Goal: Transaction & Acquisition: Purchase product/service

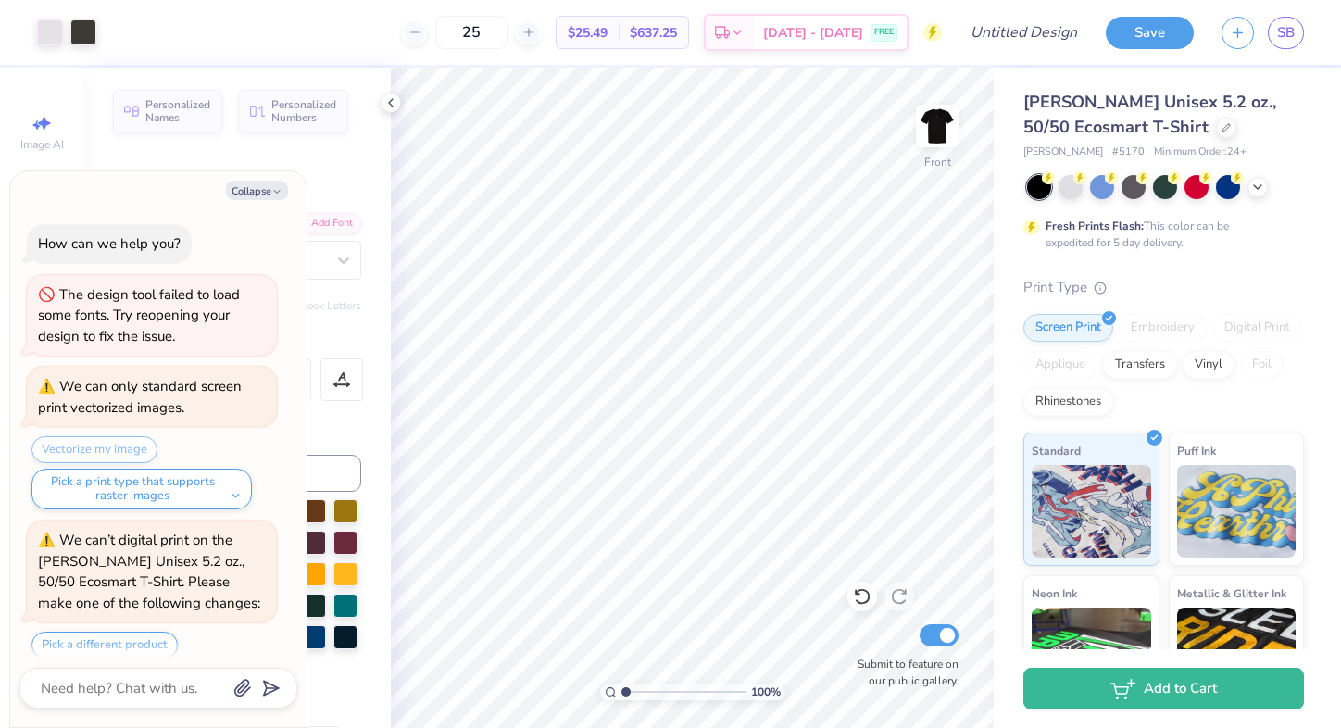
scroll to position [1130, 0]
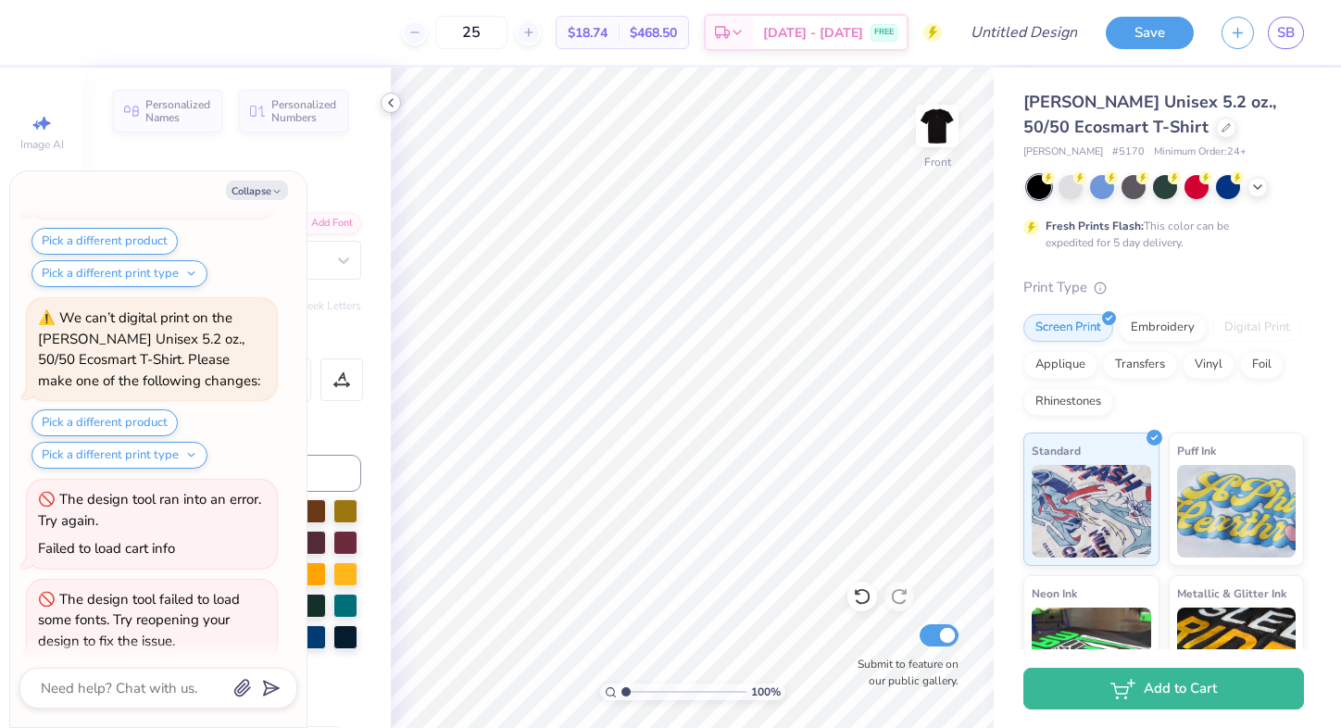
click at [394, 108] on icon at bounding box center [390, 102] width 15 height 15
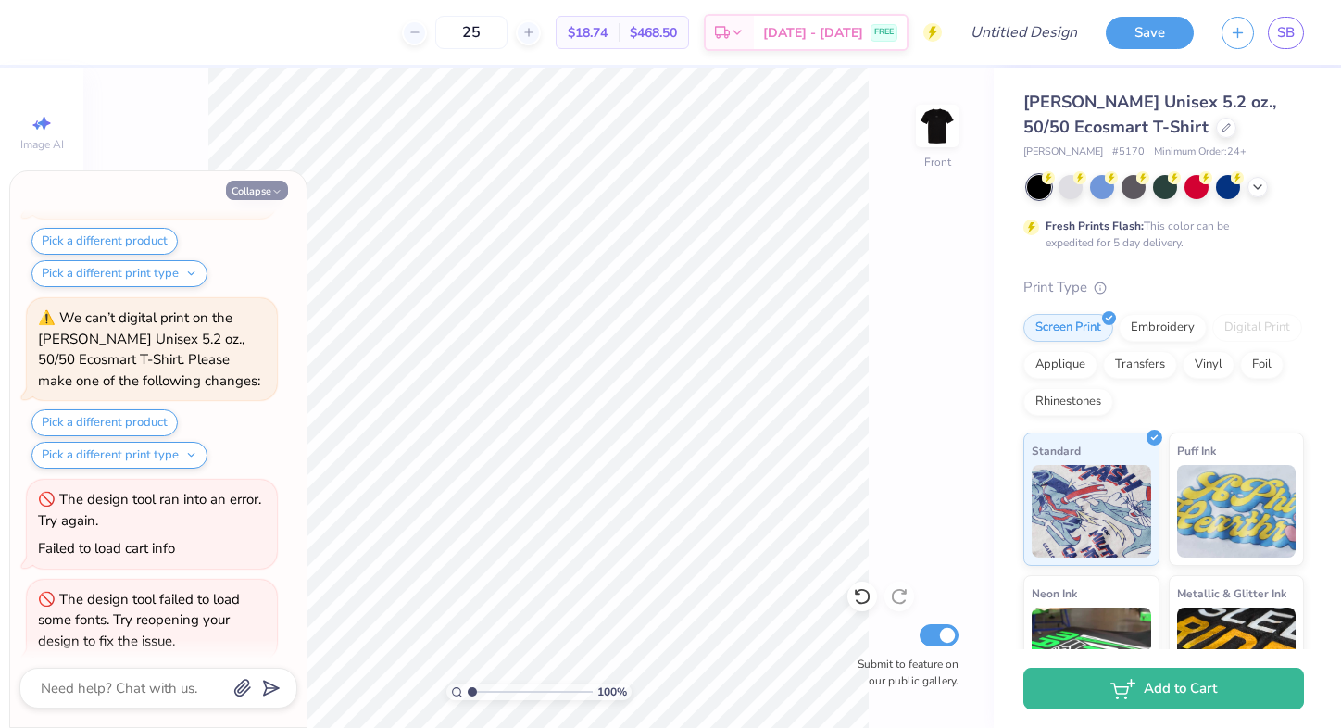
click at [279, 193] on icon "button" at bounding box center [276, 191] width 11 height 11
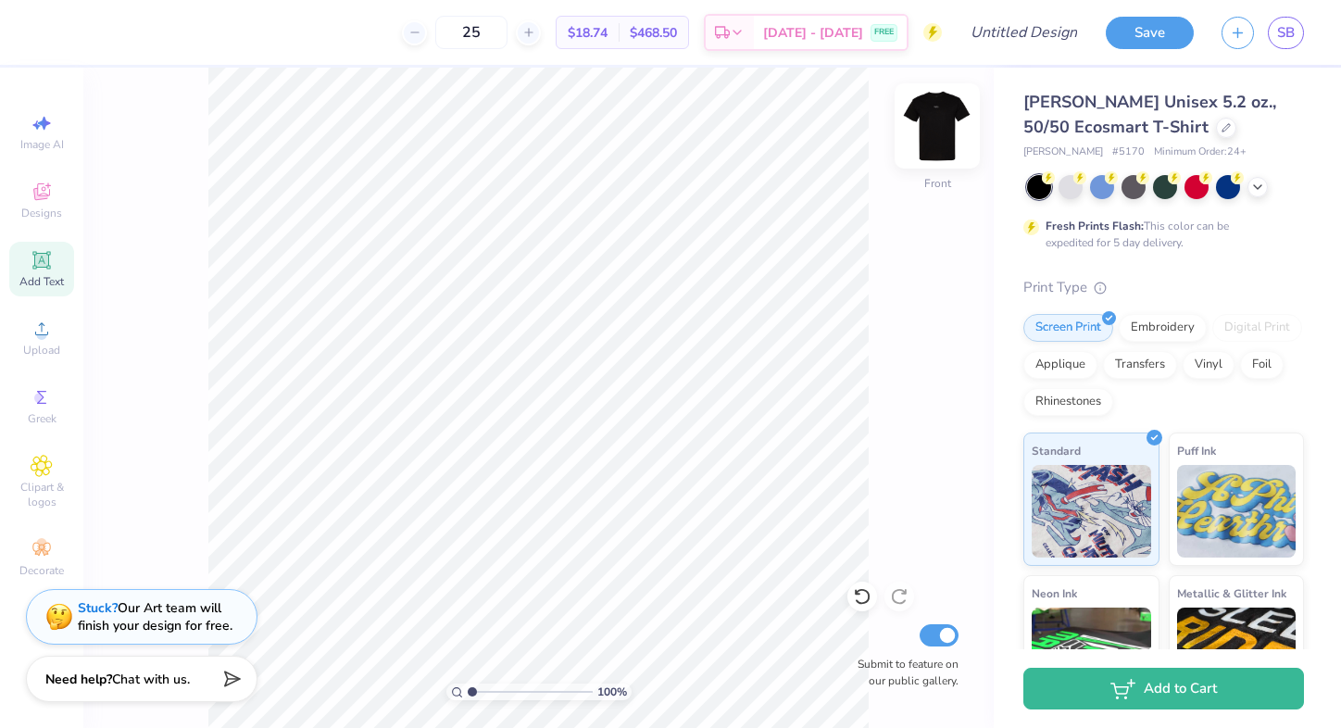
click at [935, 120] on img at bounding box center [937, 126] width 74 height 74
click at [942, 133] on img at bounding box center [937, 126] width 74 height 74
click at [56, 347] on span "Upload" at bounding box center [41, 350] width 37 height 15
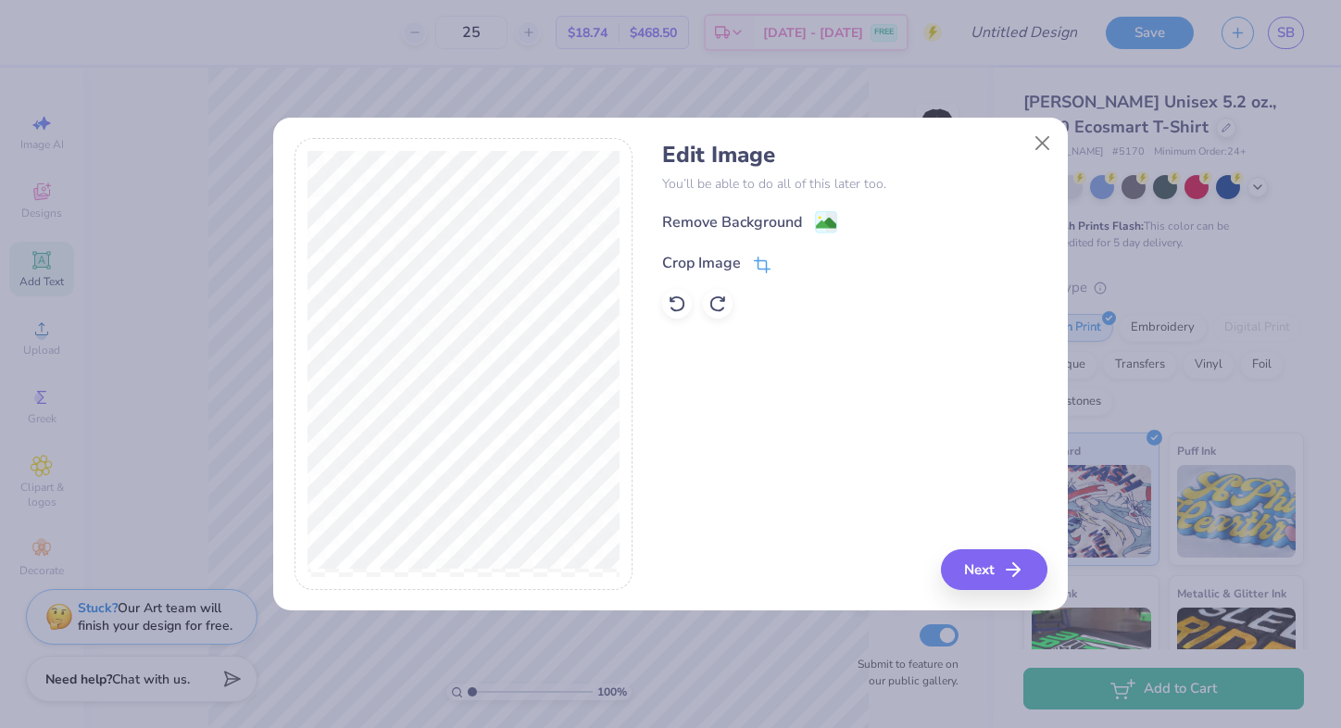
click at [760, 271] on icon at bounding box center [762, 265] width 17 height 17
click at [1022, 576] on div "Edit Image You’ll be able to do all of this later too. Remove Background Crop I…" at bounding box center [854, 364] width 384 height 452
click at [792, 261] on icon at bounding box center [793, 261] width 11 height 11
click at [973, 573] on button "Next" at bounding box center [997, 569] width 107 height 41
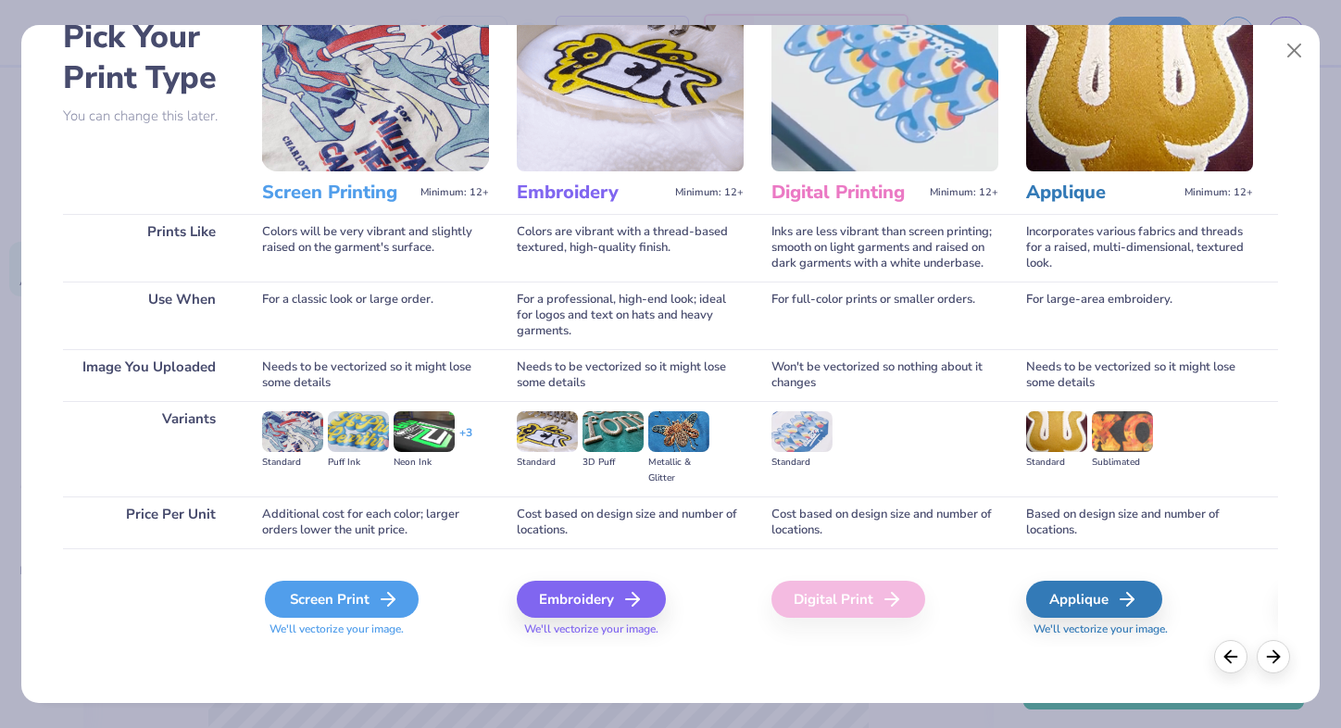
scroll to position [103, 0]
click at [354, 605] on div "Screen Print" at bounding box center [342, 599] width 154 height 37
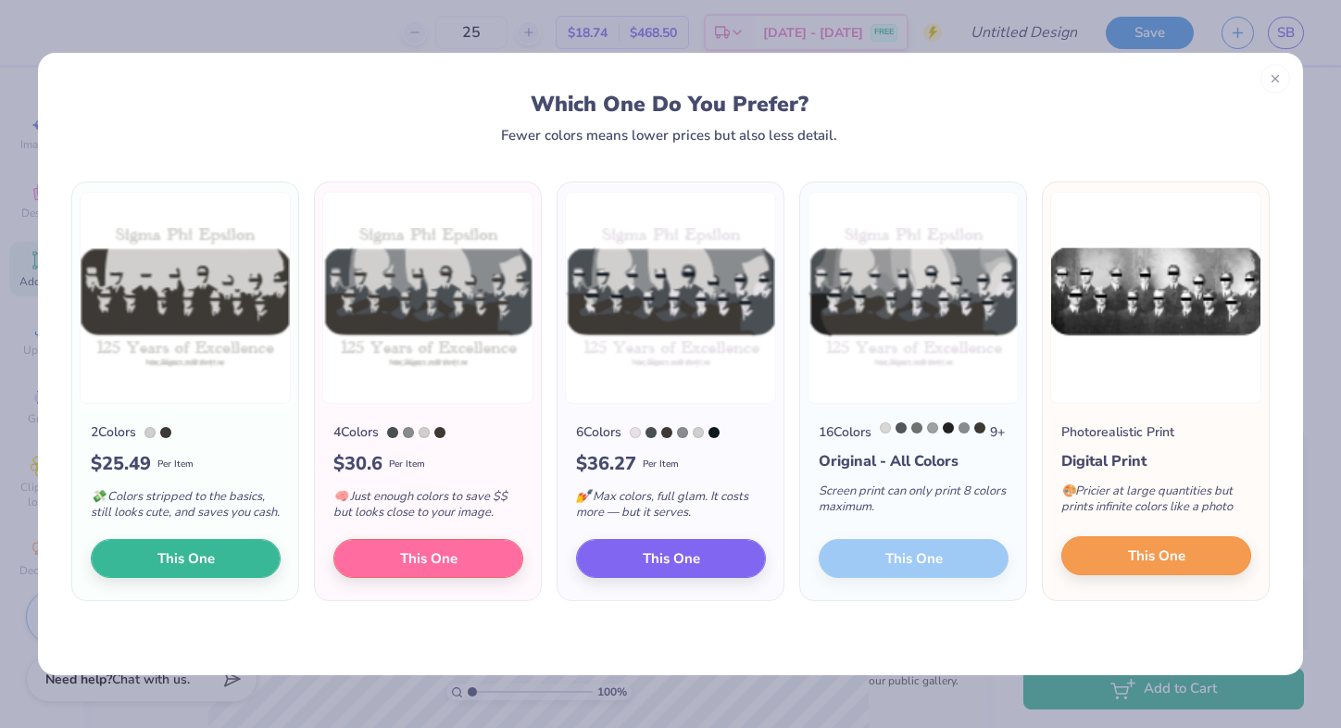
click at [1159, 567] on span "This One" at bounding box center [1156, 556] width 57 height 21
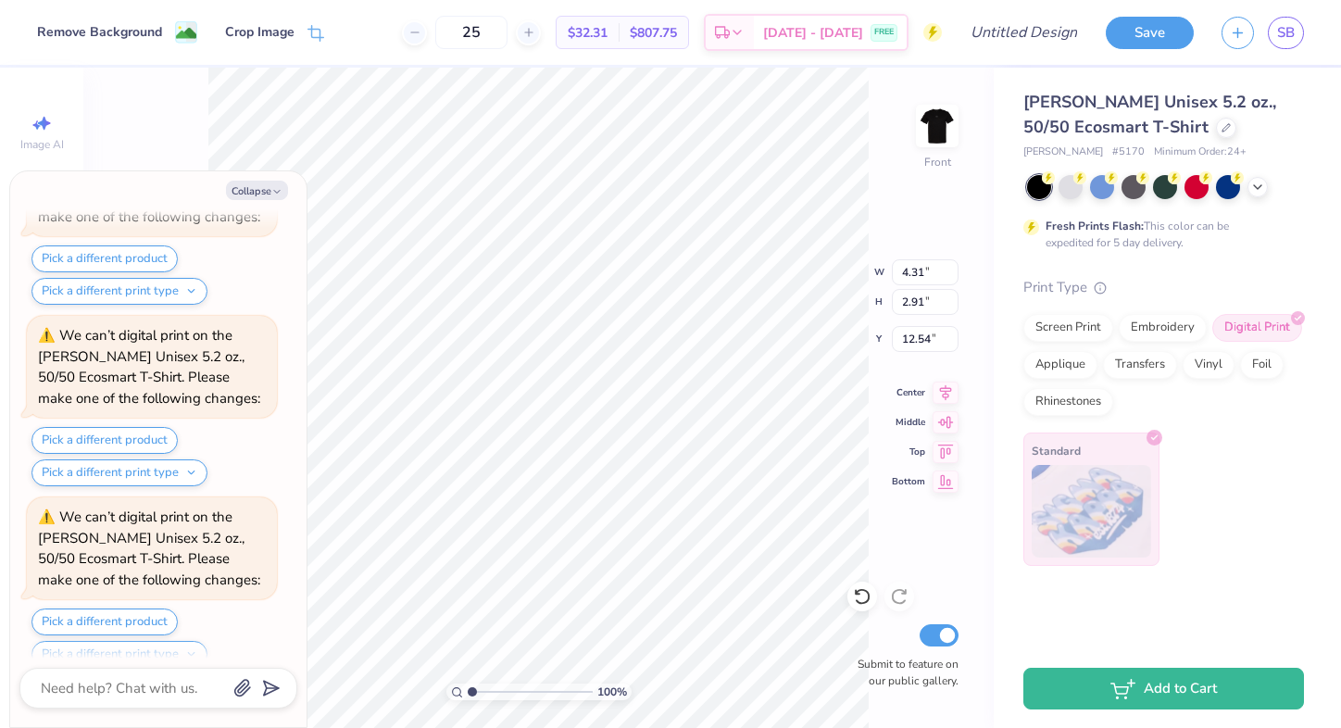
scroll to position [2029, 0]
type textarea "x"
type input "4.02"
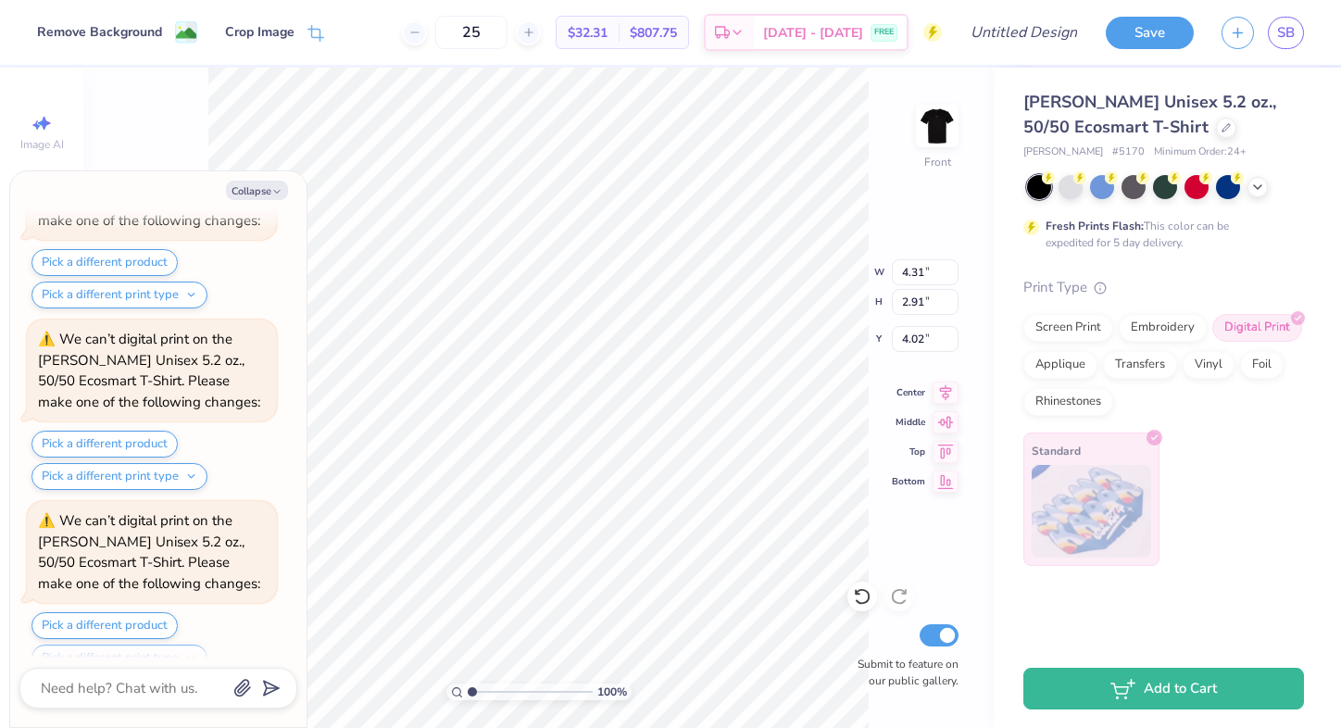
type textarea "x"
type input "13.35"
type input "9.03"
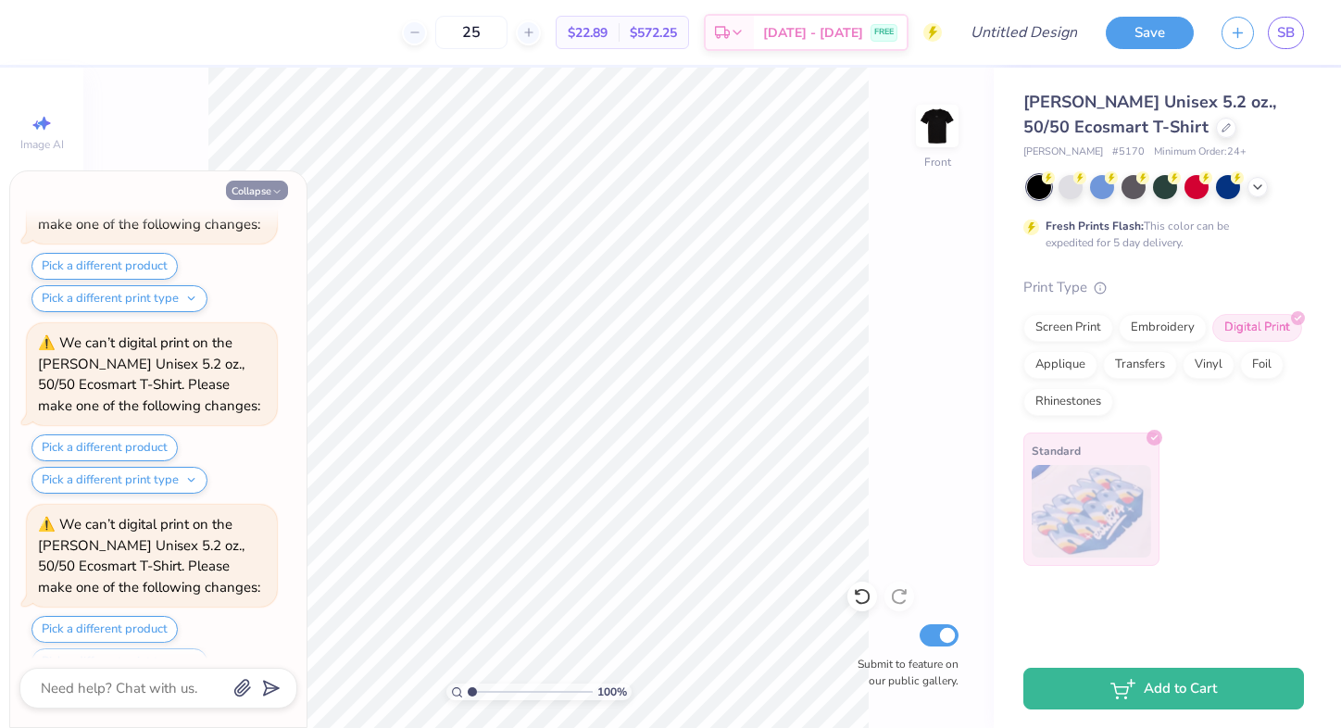
click at [280, 195] on icon "button" at bounding box center [276, 191] width 11 height 11
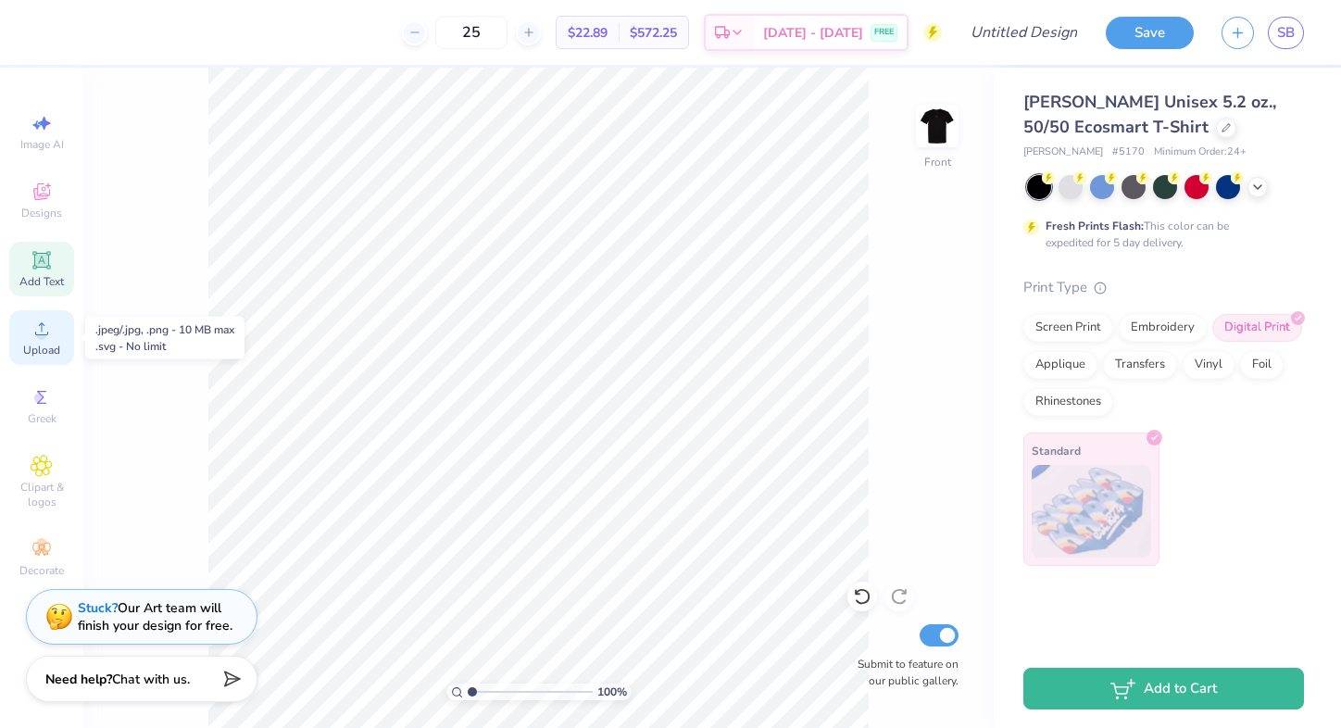
click at [36, 336] on icon at bounding box center [42, 329] width 22 height 22
click at [36, 342] on div "Upload" at bounding box center [41, 337] width 65 height 55
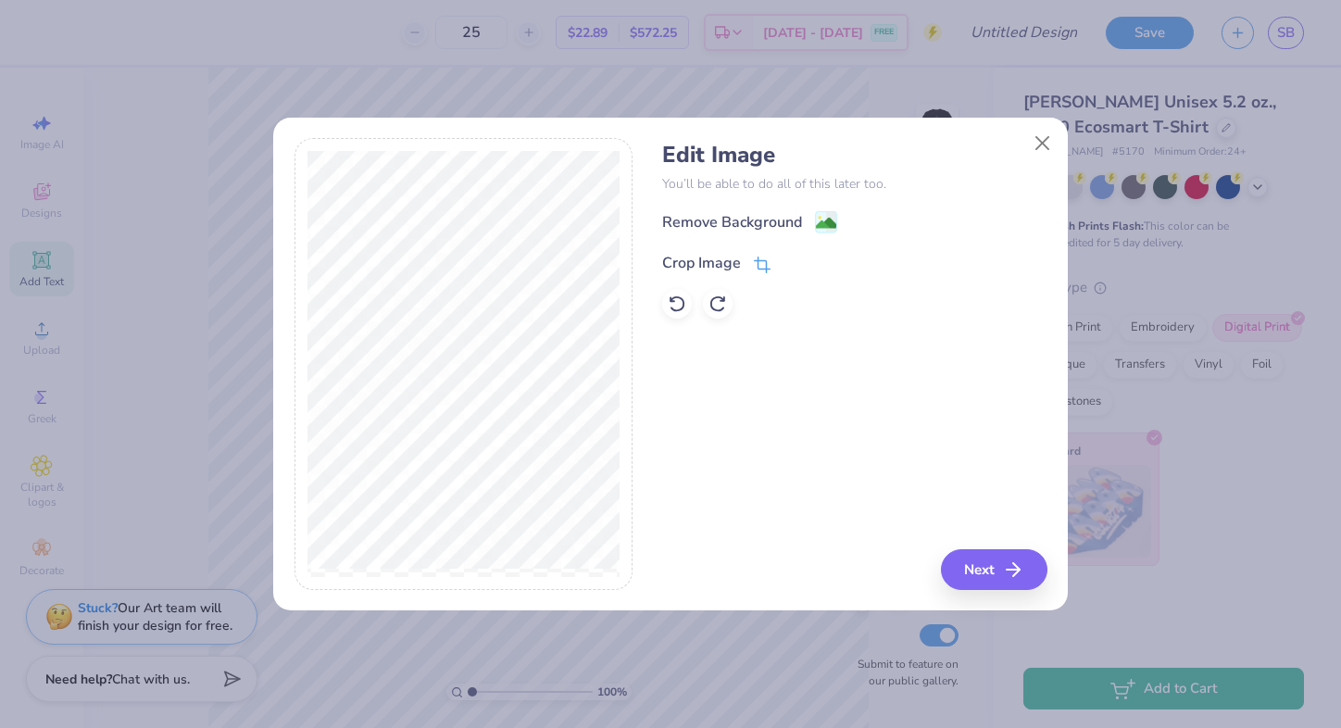
click at [766, 260] on icon at bounding box center [761, 266] width 12 height 12
click at [791, 259] on icon at bounding box center [793, 261] width 11 height 11
click at [984, 556] on button "Next" at bounding box center [997, 569] width 107 height 41
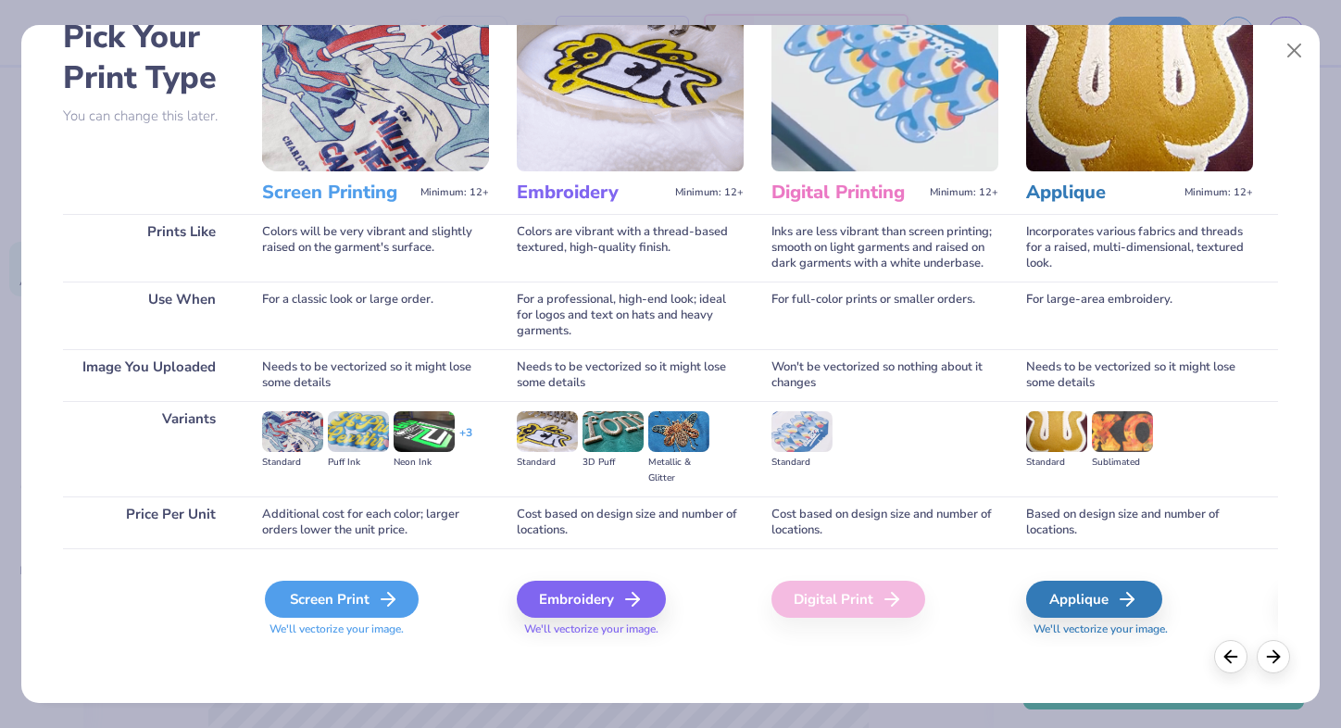
scroll to position [103, 0]
click at [375, 591] on div "Screen Print" at bounding box center [342, 599] width 154 height 37
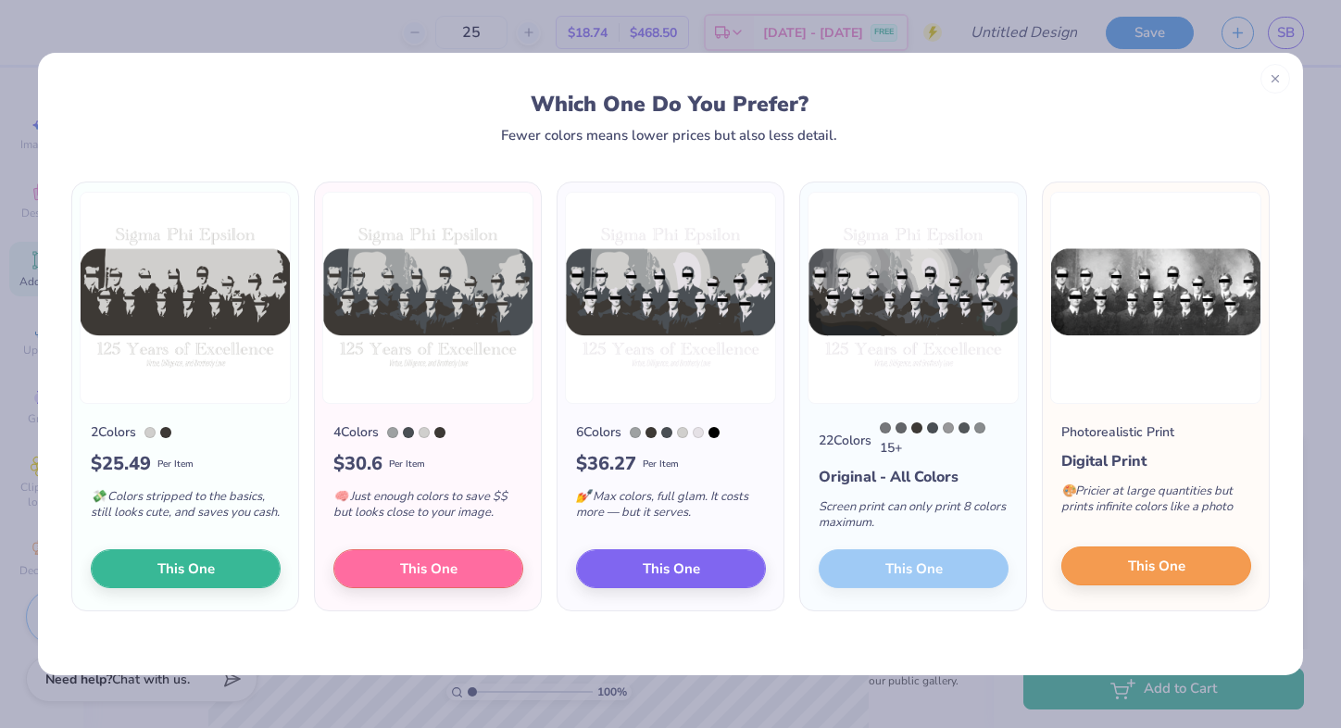
click at [1123, 562] on button "This One" at bounding box center [1157, 566] width 190 height 39
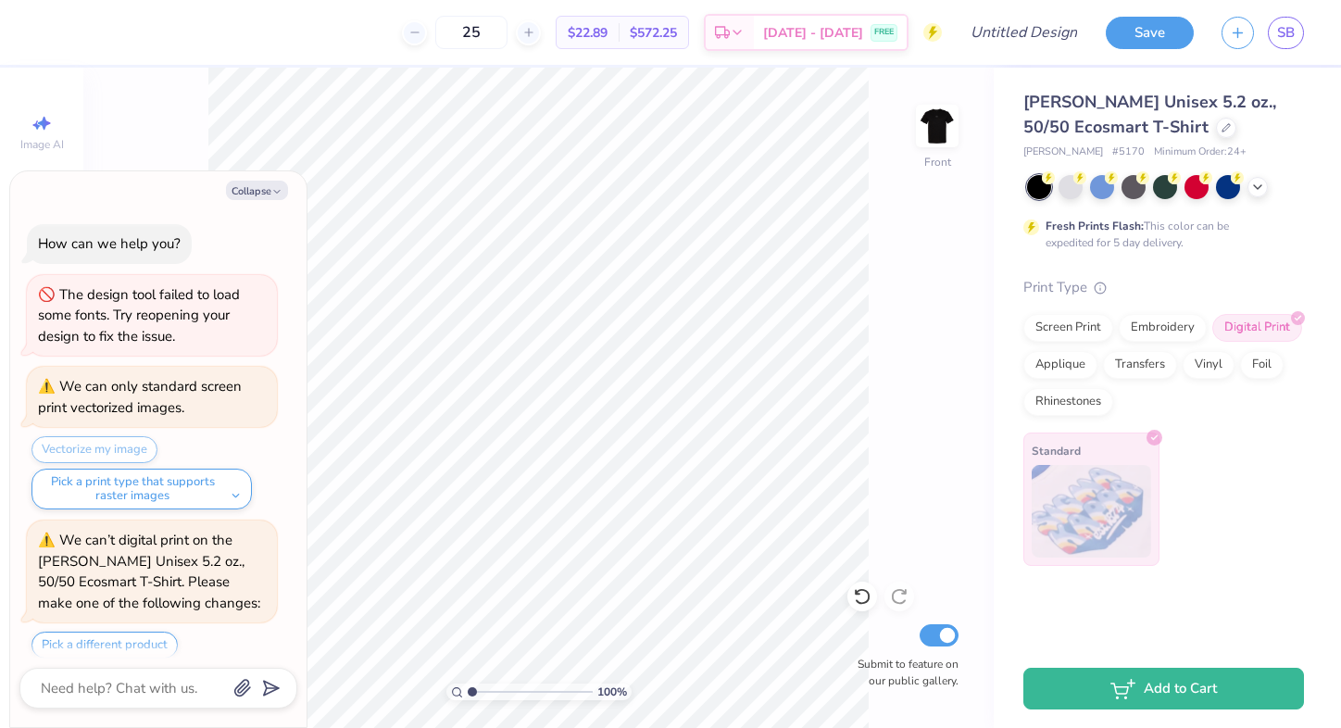
scroll to position [3287, 0]
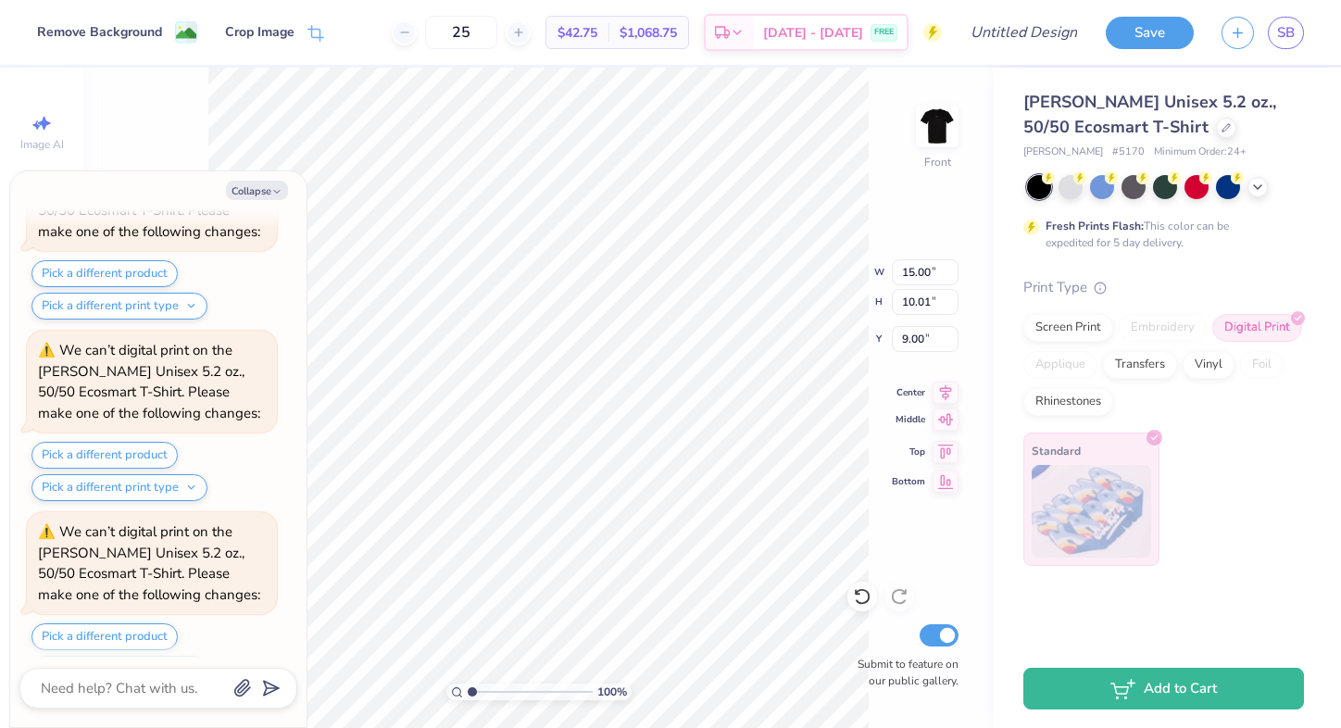
type textarea "x"
type input "3.39"
type textarea "x"
type input "12.28"
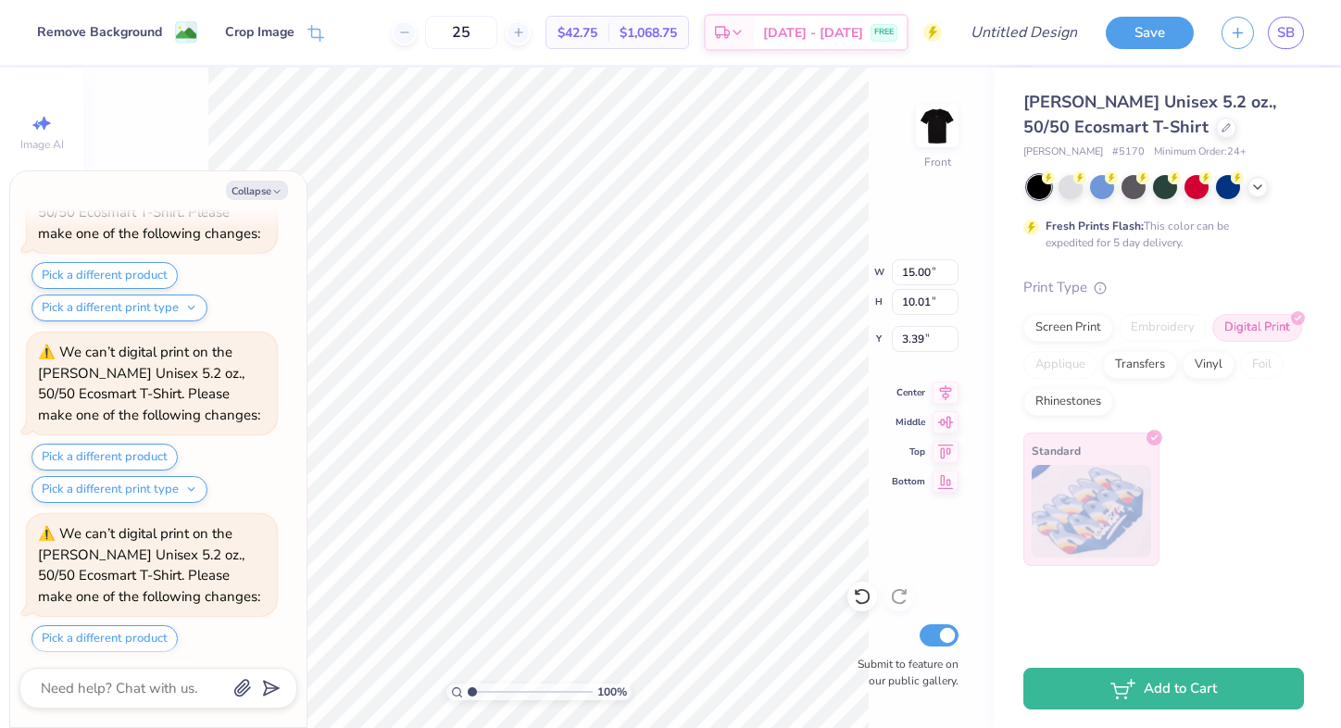
type input "8.19"
type input "5.20"
type textarea "x"
type input "4.42"
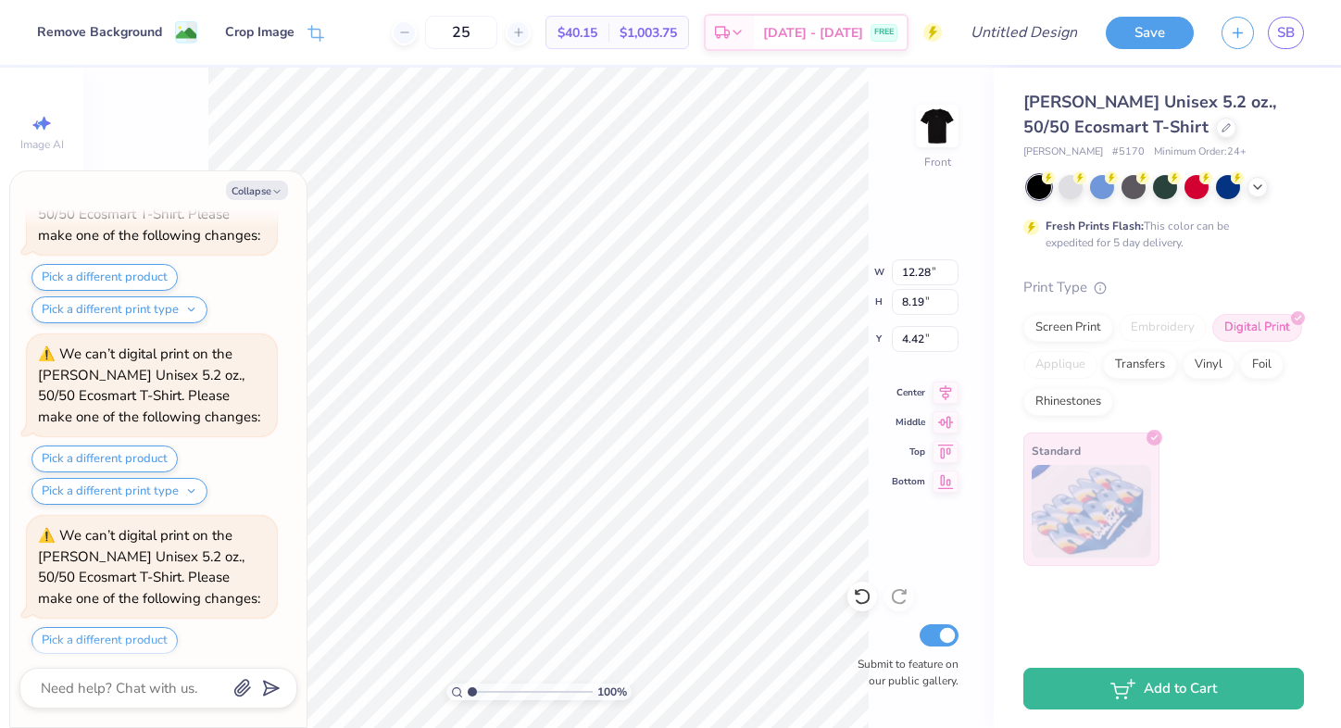
scroll to position [3826, 0]
type textarea "x"
click at [411, 32] on icon at bounding box center [404, 32] width 13 height 13
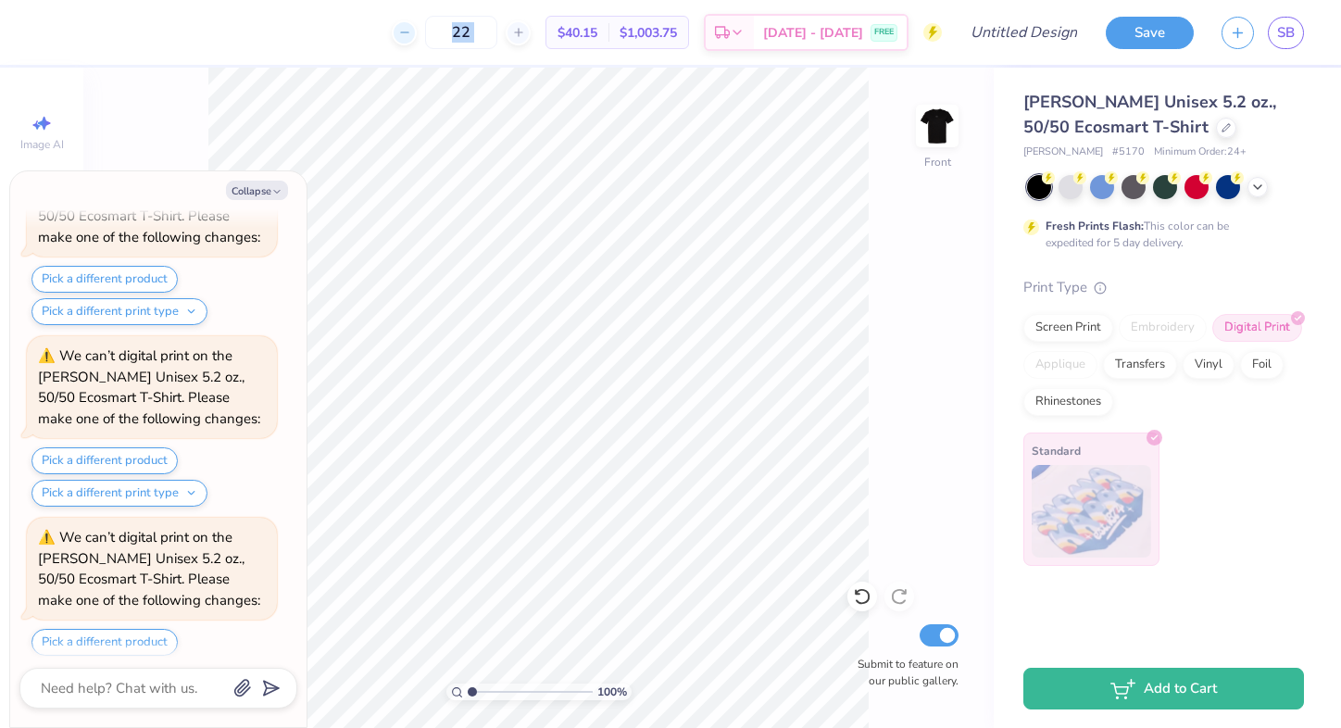
click at [411, 32] on icon at bounding box center [404, 32] width 13 height 13
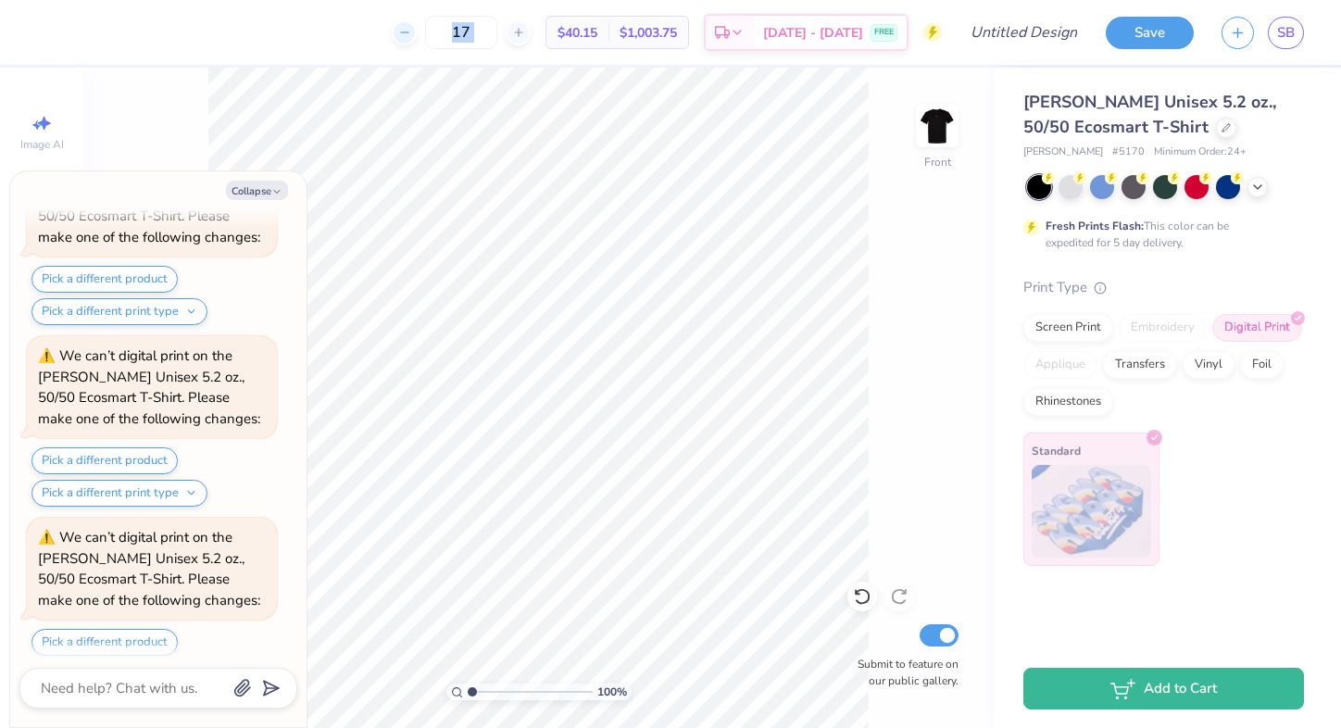
click at [411, 32] on icon at bounding box center [404, 32] width 13 height 13
click at [418, 32] on div "14 Per Item Total Est. Delivery N/A FREE" at bounding box center [496, 32] width 891 height 65
click at [421, 34] on icon at bounding box center [414, 32] width 13 height 13
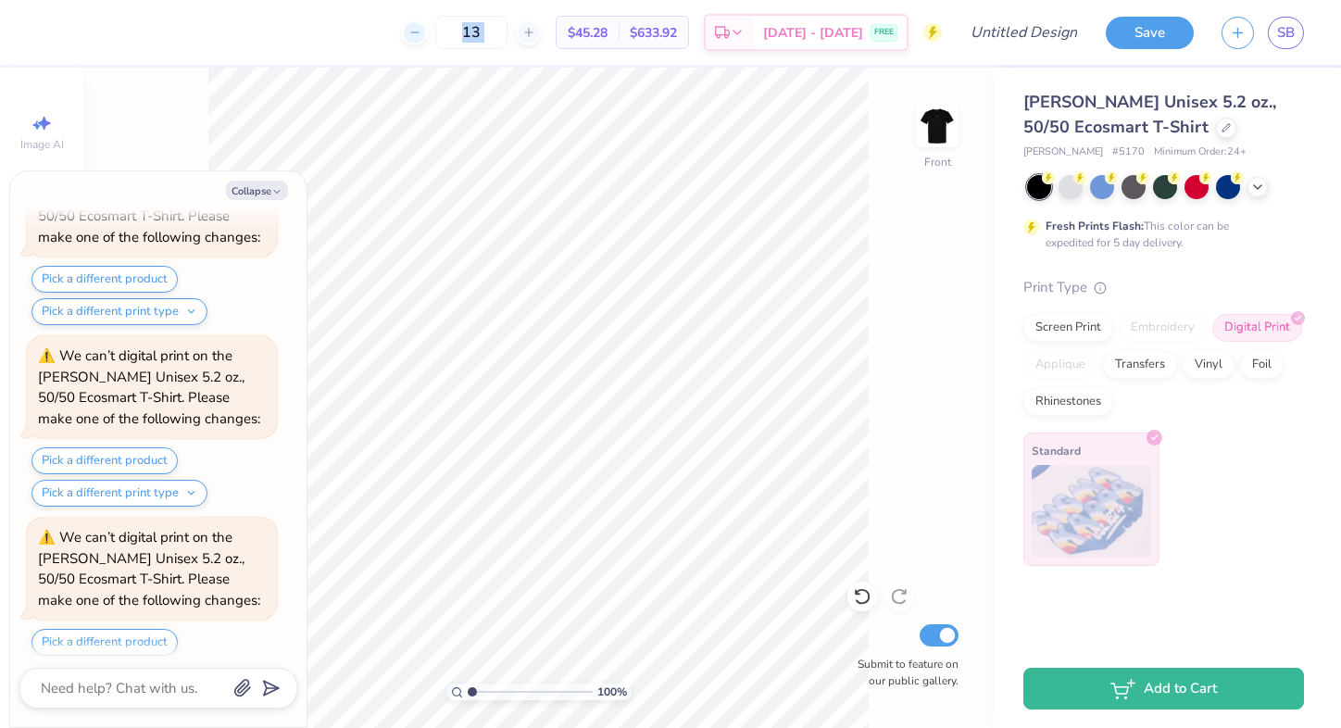
click at [421, 34] on icon at bounding box center [414, 32] width 13 height 13
click at [437, 34] on div "12" at bounding box center [471, 32] width 139 height 33
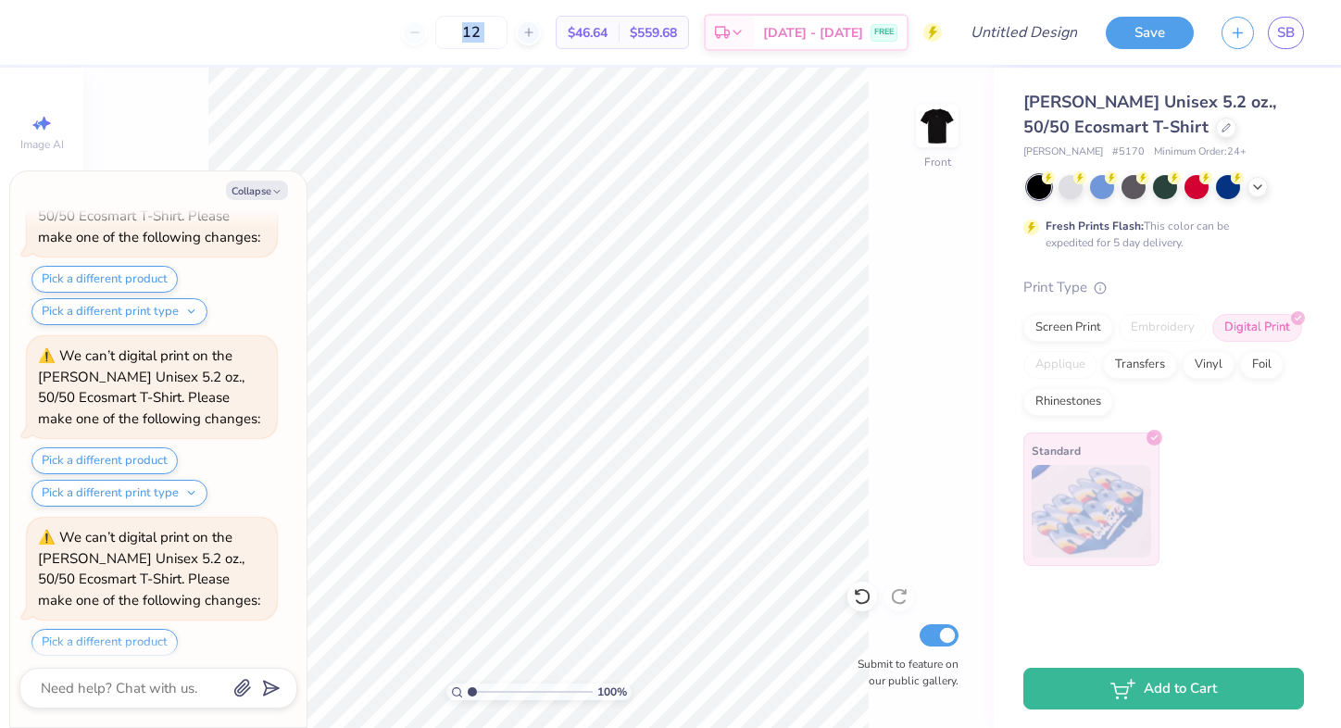
click at [437, 34] on div "12" at bounding box center [471, 32] width 139 height 33
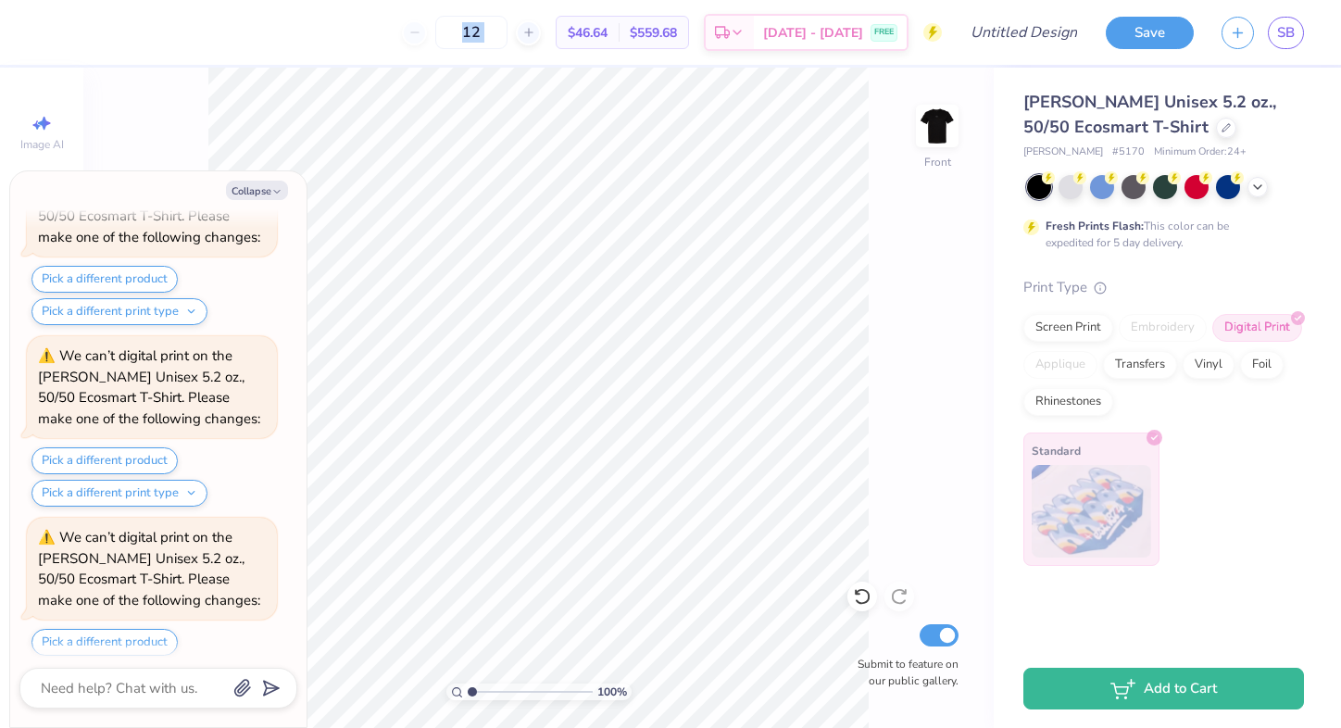
click at [365, 40] on div "12 $46.64 Per Item $559.68 Total Est. Delivery [DATE] - [DATE] FREE" at bounding box center [496, 32] width 891 height 65
click at [462, 39] on input "12" at bounding box center [471, 32] width 72 height 33
click at [440, 30] on div "12" at bounding box center [471, 32] width 139 height 33
click at [430, 37] on div "12" at bounding box center [471, 32] width 139 height 33
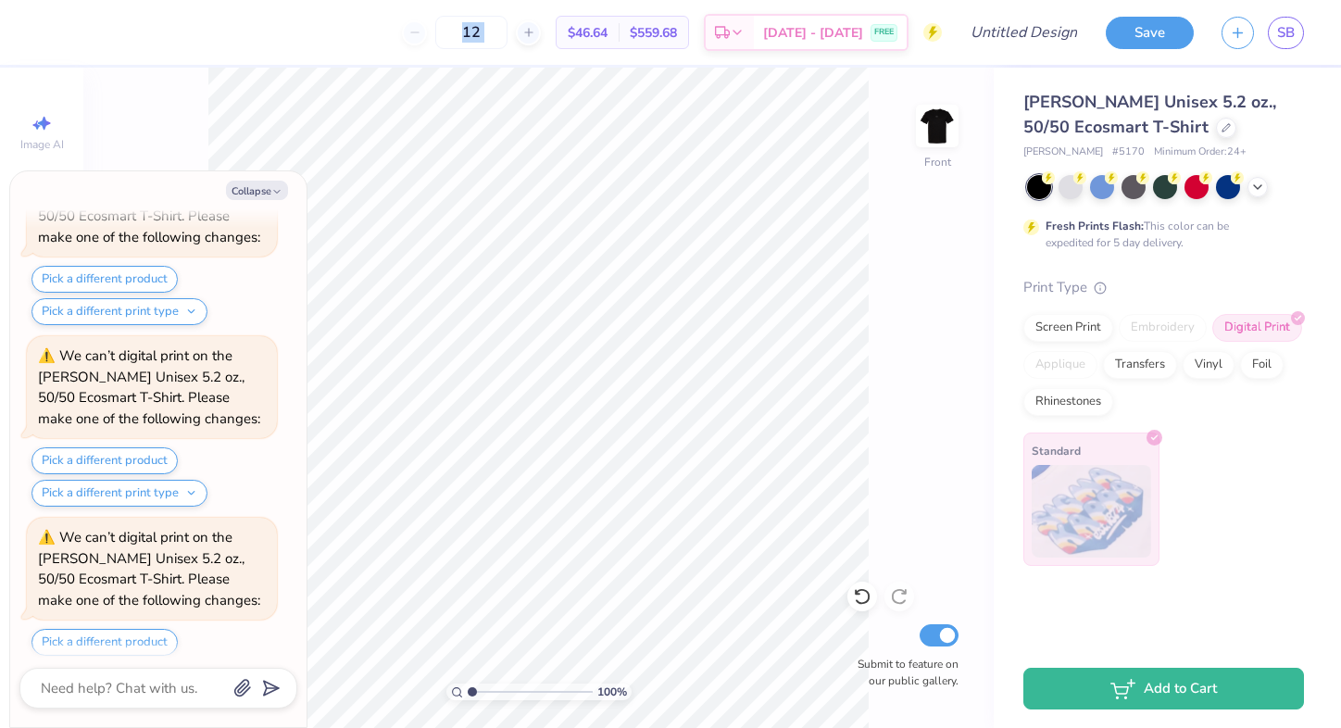
click at [431, 37] on div "12" at bounding box center [471, 32] width 139 height 33
click at [505, 34] on input "12" at bounding box center [471, 32] width 72 height 33
click at [535, 36] on icon at bounding box center [528, 32] width 13 height 13
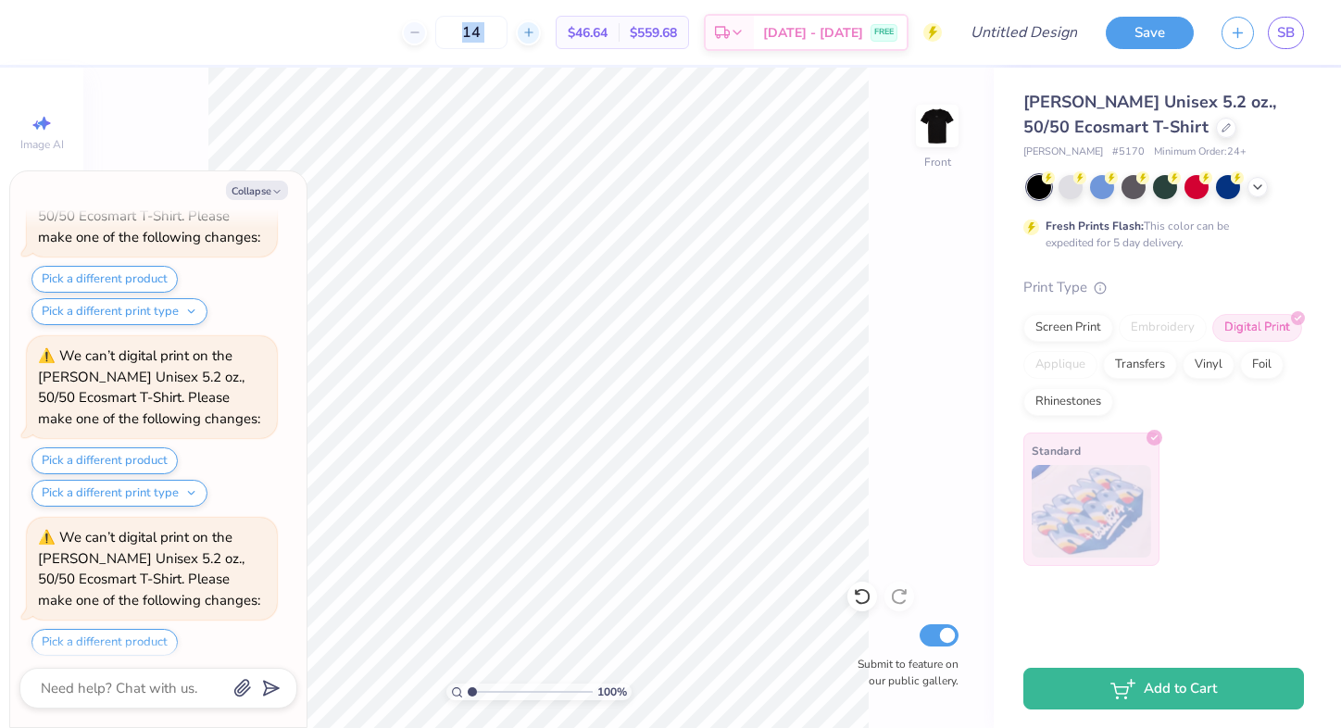
click at [535, 36] on icon at bounding box center [528, 32] width 13 height 13
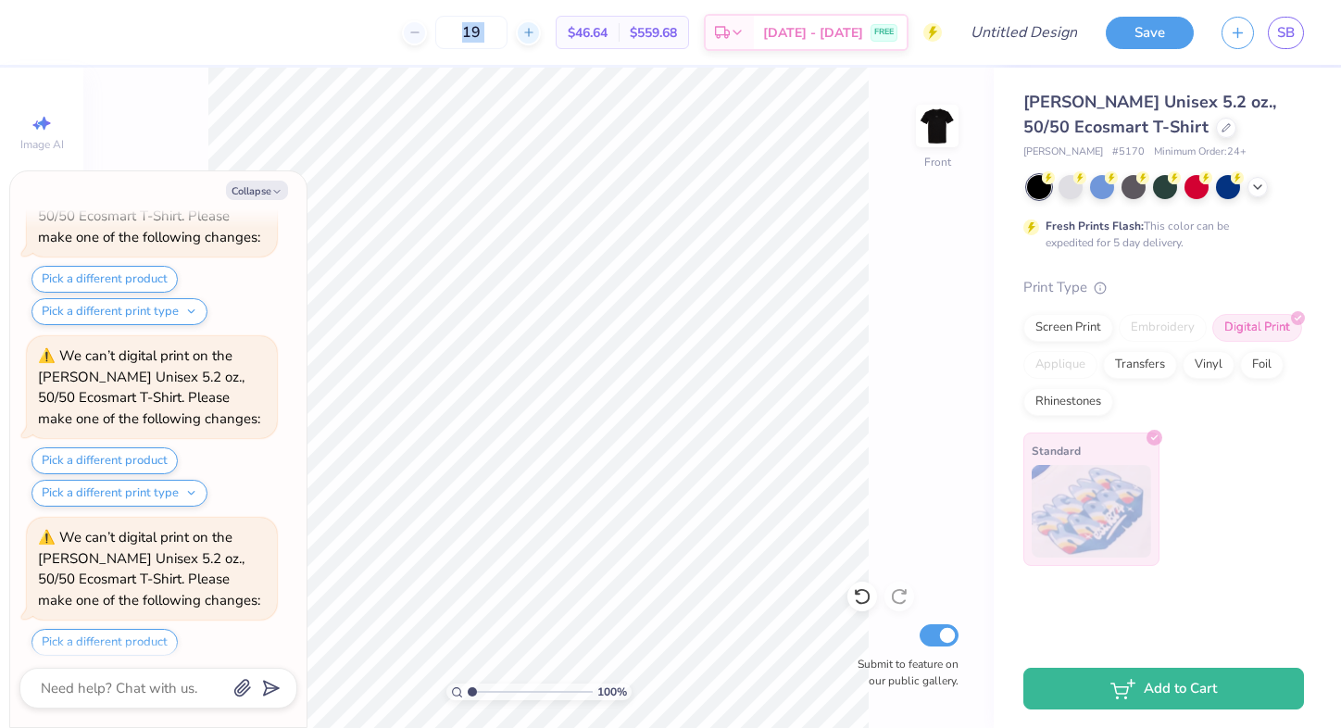
click at [535, 36] on icon at bounding box center [528, 32] width 13 height 13
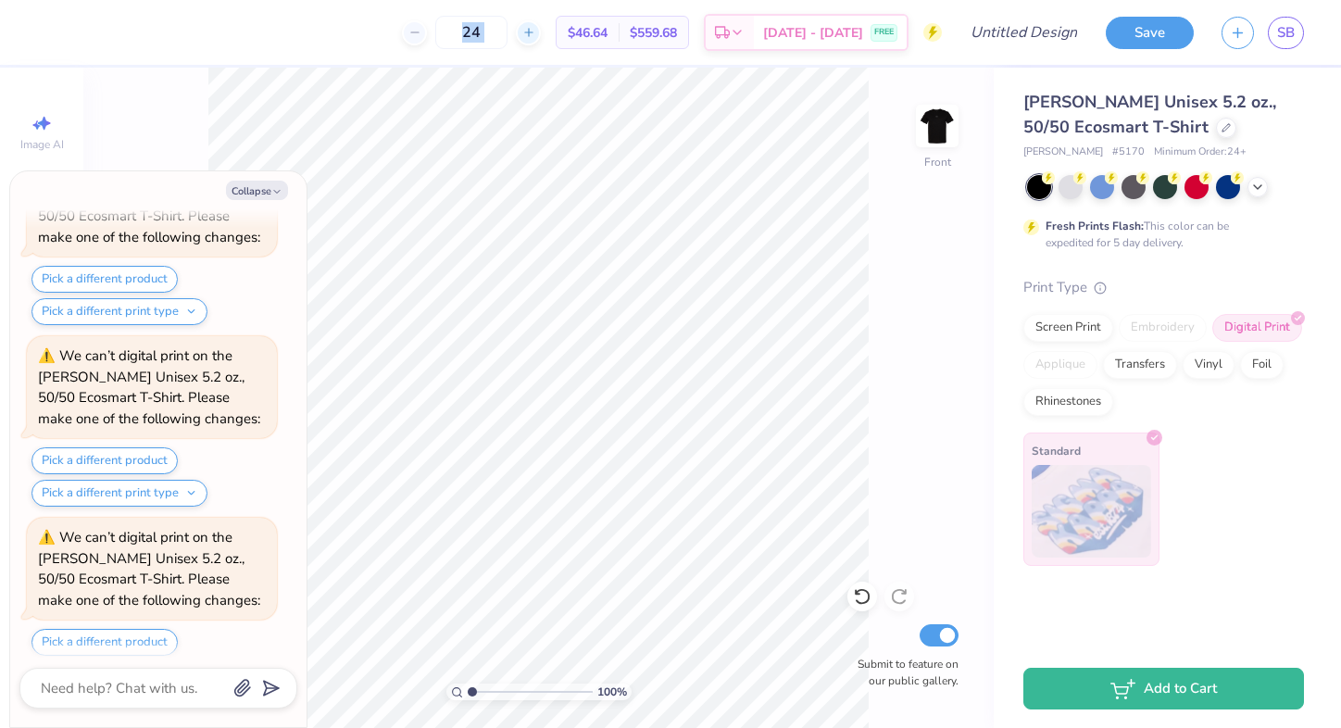
click at [535, 36] on icon at bounding box center [528, 32] width 13 height 13
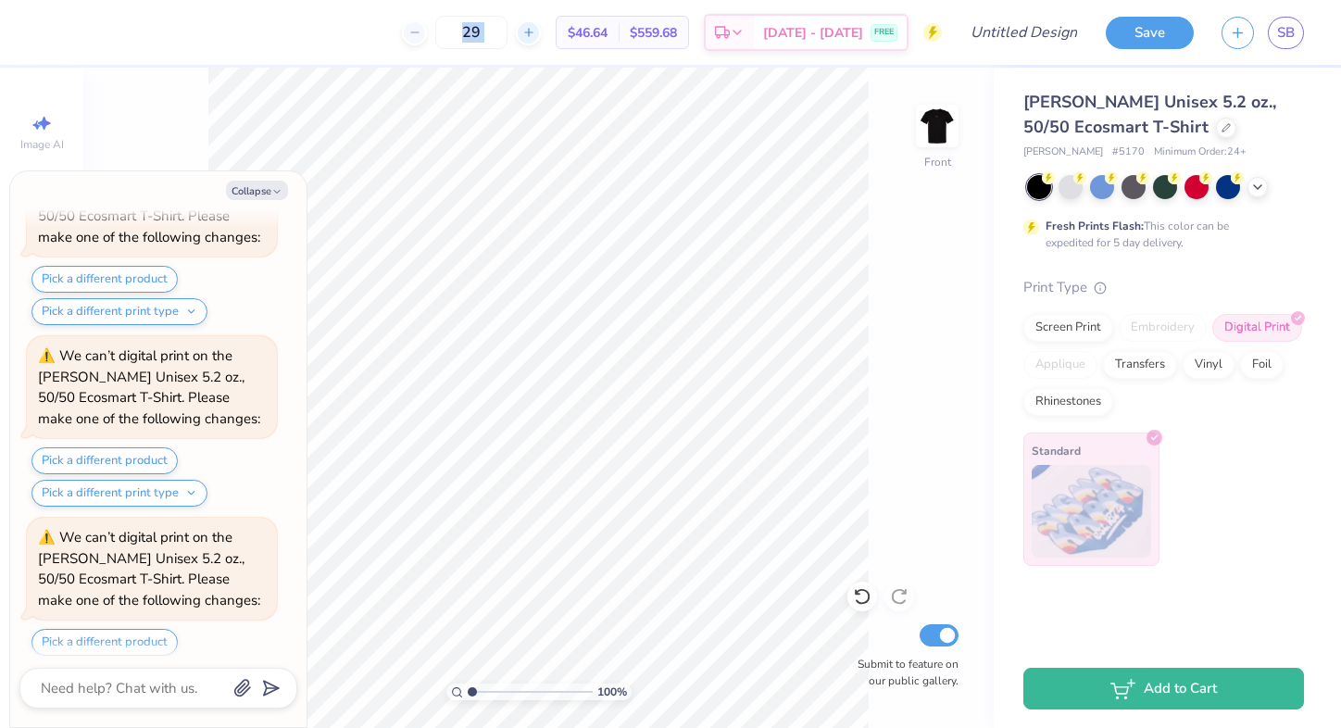
click at [535, 36] on icon at bounding box center [528, 32] width 13 height 13
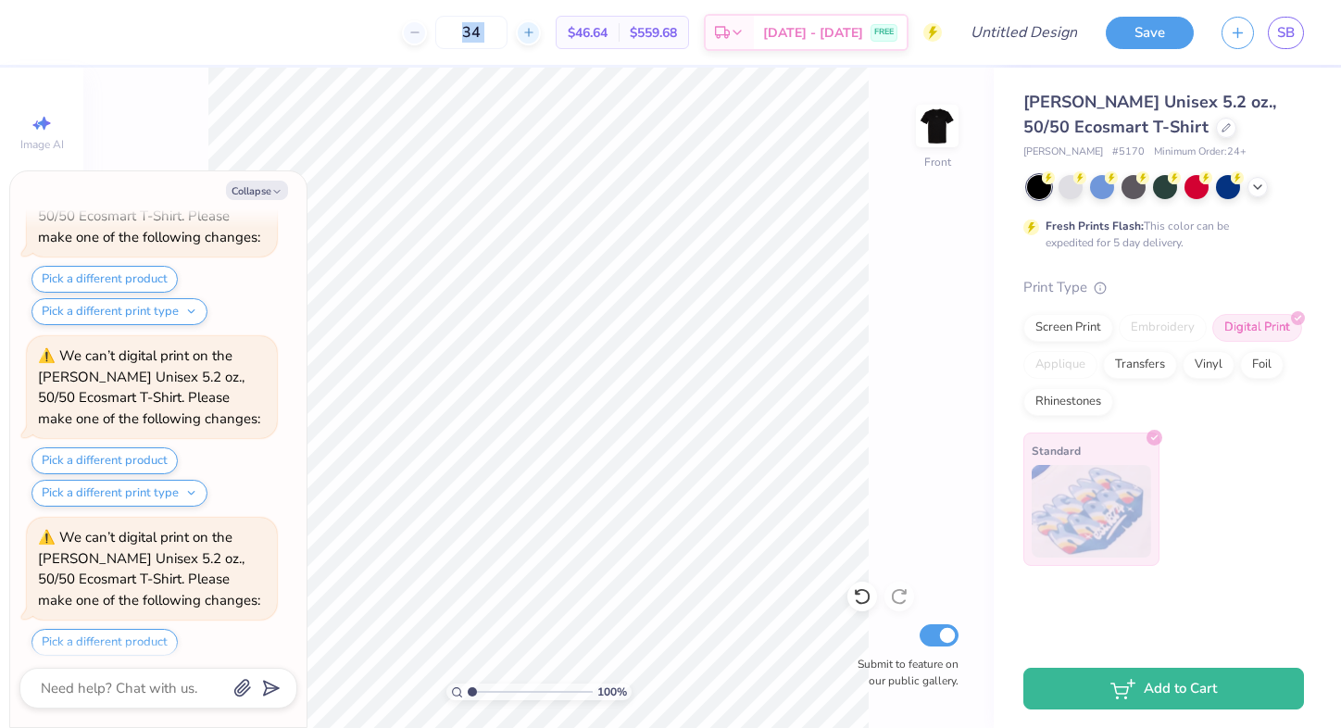
click at [535, 36] on icon at bounding box center [528, 32] width 13 height 13
type input "35"
click at [939, 129] on img at bounding box center [937, 126] width 74 height 74
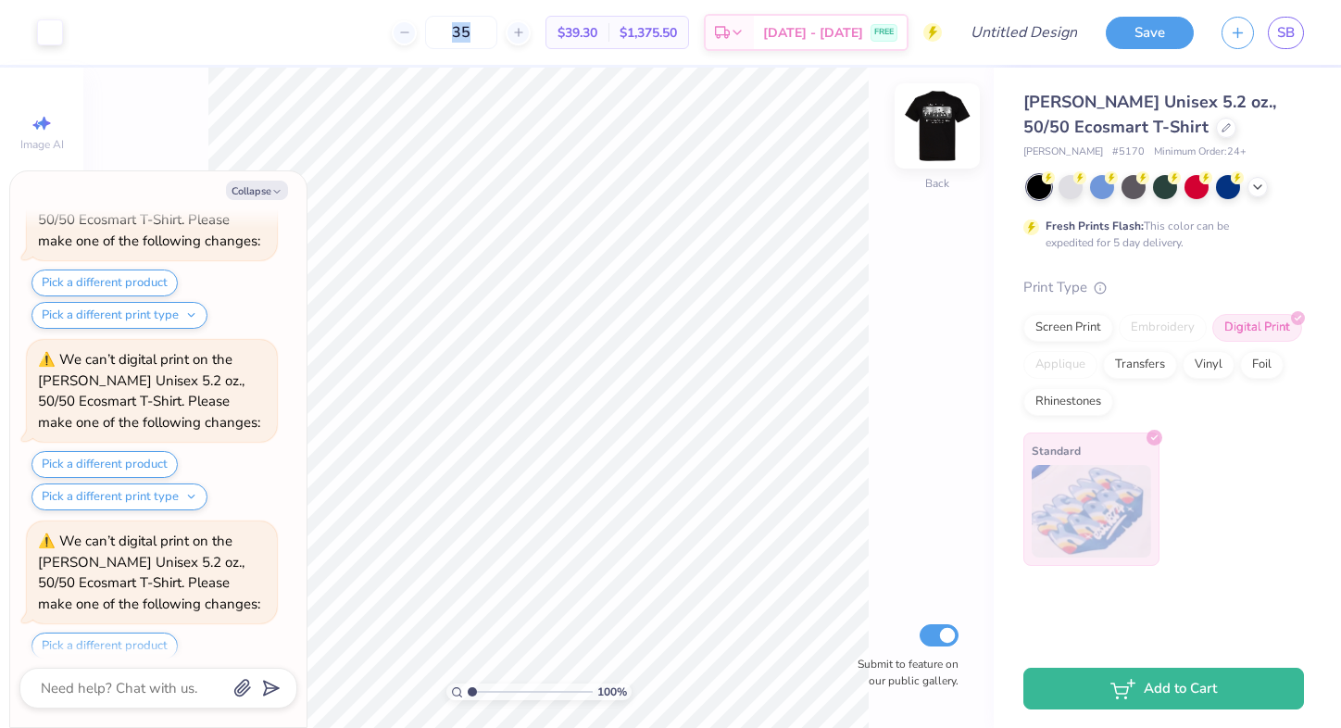
click at [939, 128] on img at bounding box center [937, 126] width 74 height 74
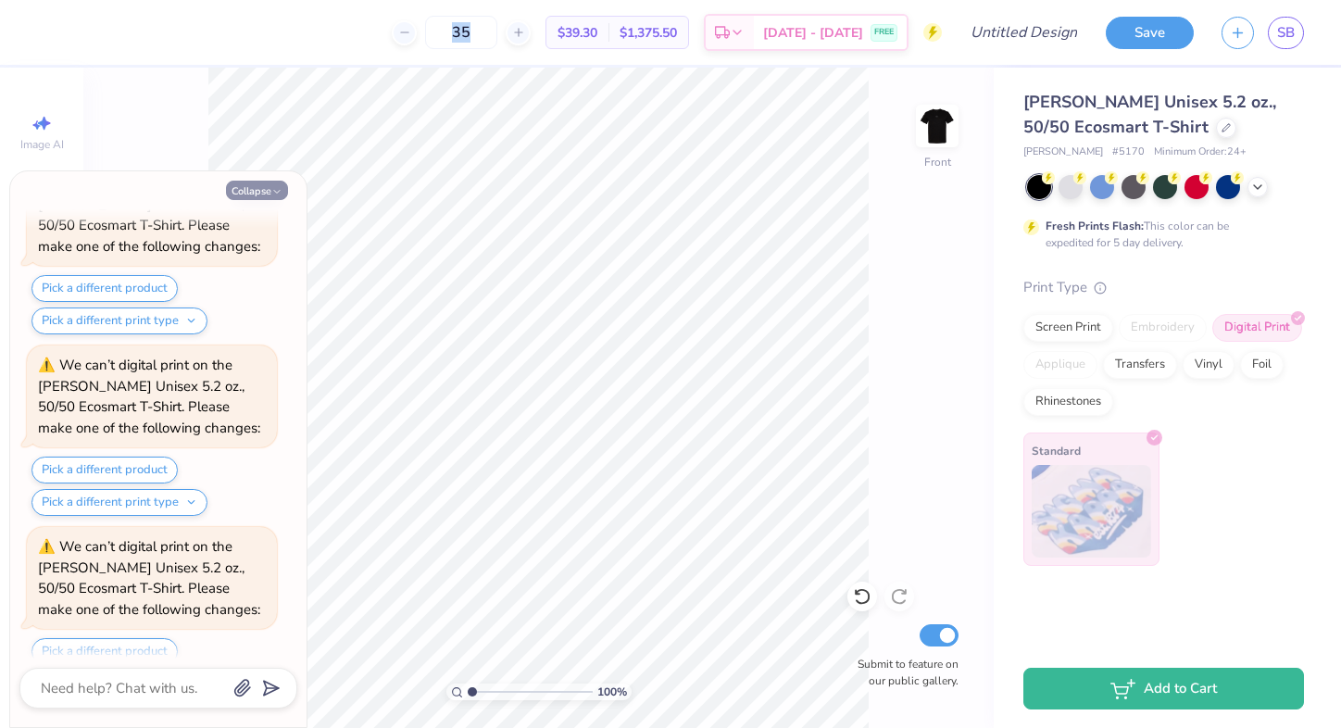
click at [268, 195] on button "Collapse" at bounding box center [257, 190] width 62 height 19
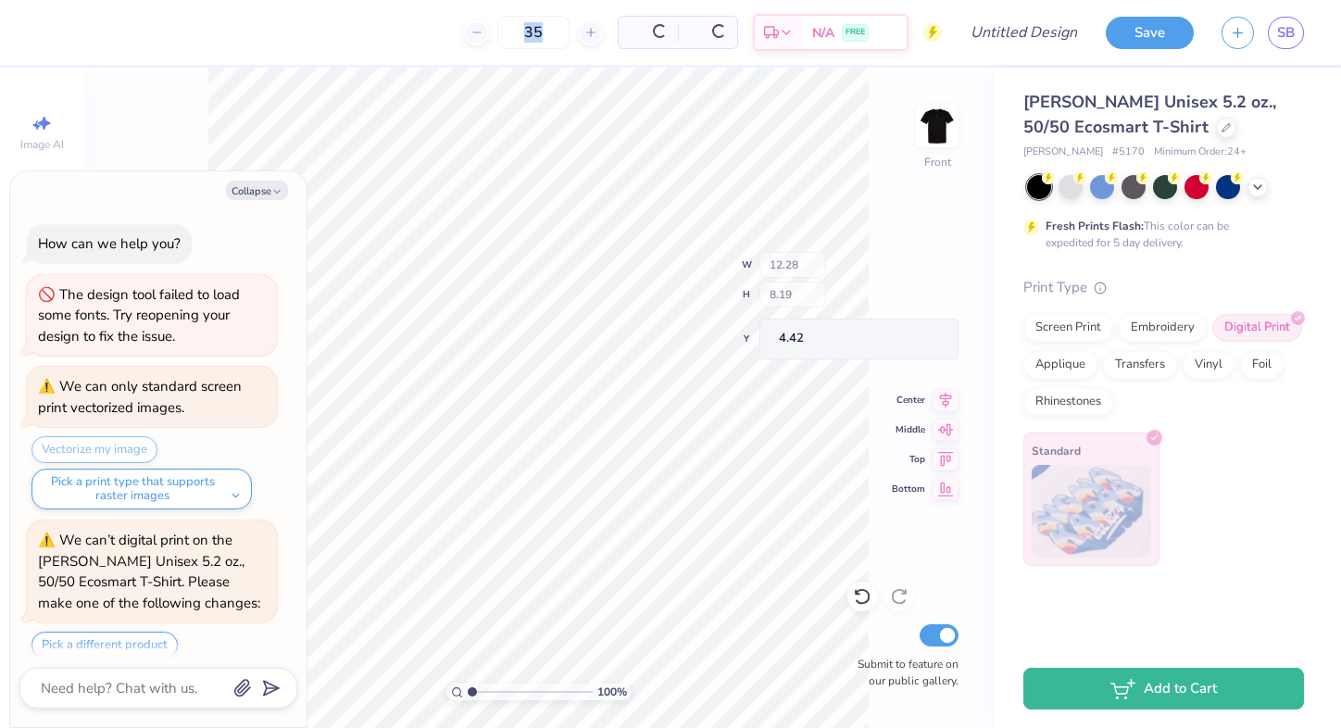
scroll to position [4904, 0]
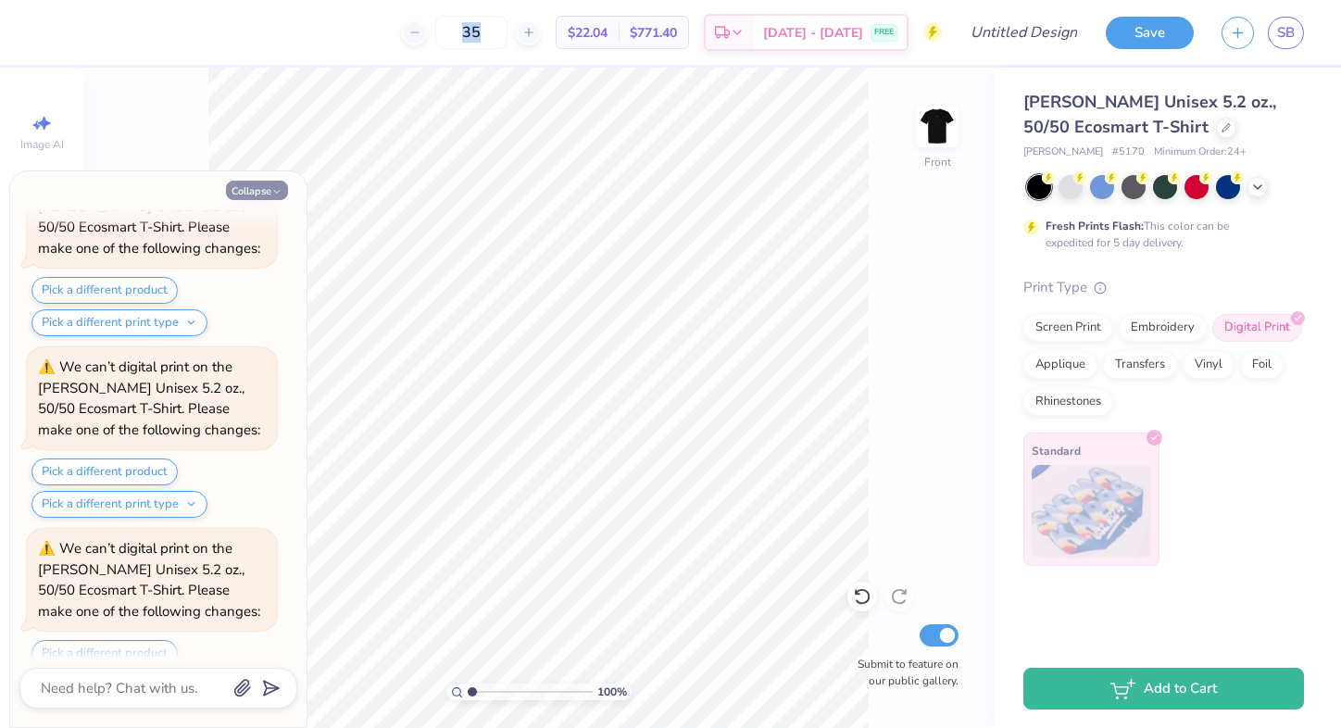
click at [257, 187] on button "Collapse" at bounding box center [257, 190] width 62 height 19
type textarea "x"
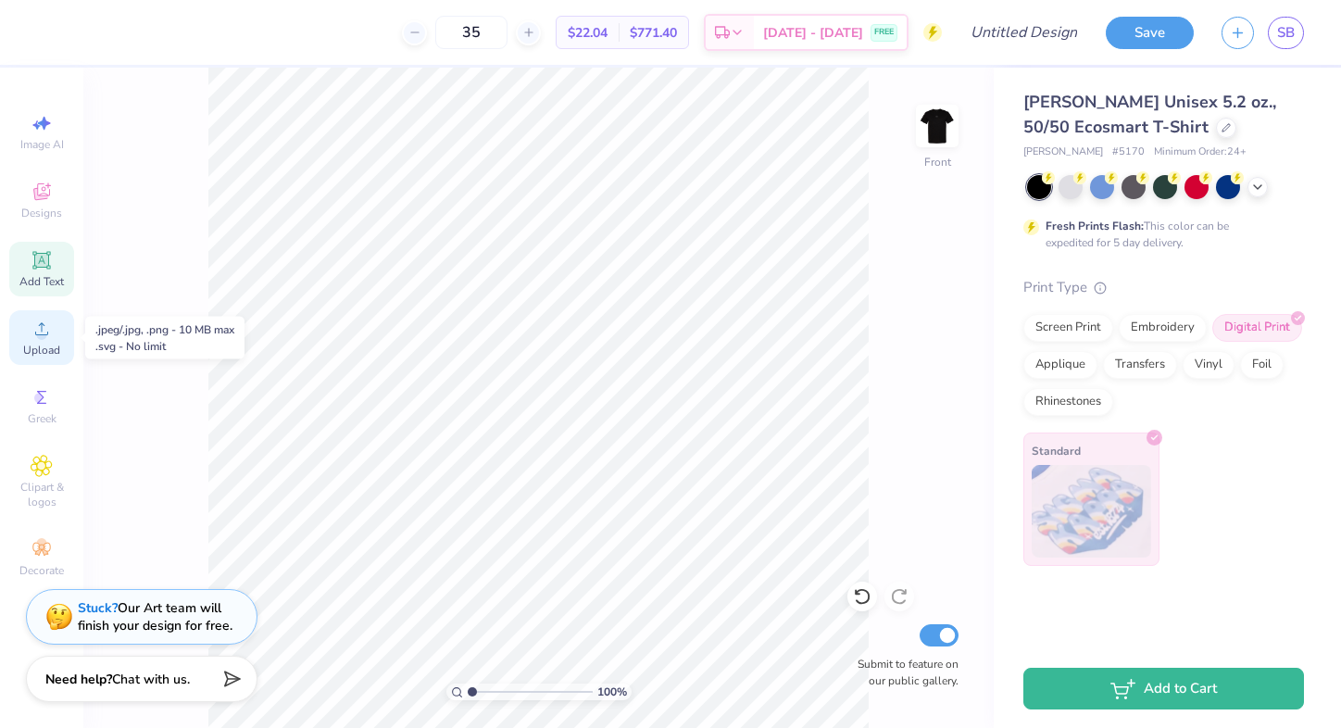
click at [43, 333] on circle at bounding box center [41, 335] width 10 height 10
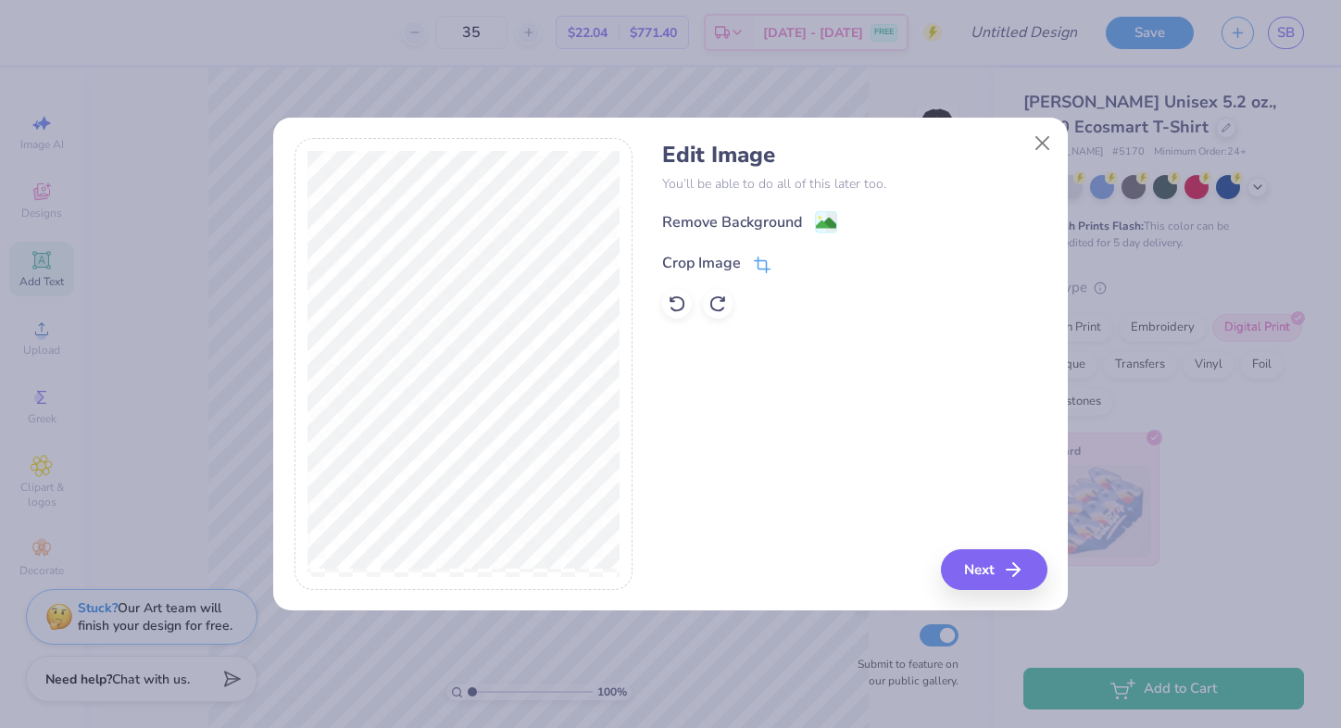
click at [765, 268] on icon at bounding box center [765, 263] width 12 height 12
click at [1016, 573] on div "Edit Image You’ll be able to do all of this later too. Remove Background Crop I…" at bounding box center [854, 364] width 384 height 452
click at [791, 265] on icon at bounding box center [793, 261] width 11 height 11
click at [974, 559] on button "Next" at bounding box center [997, 569] width 107 height 41
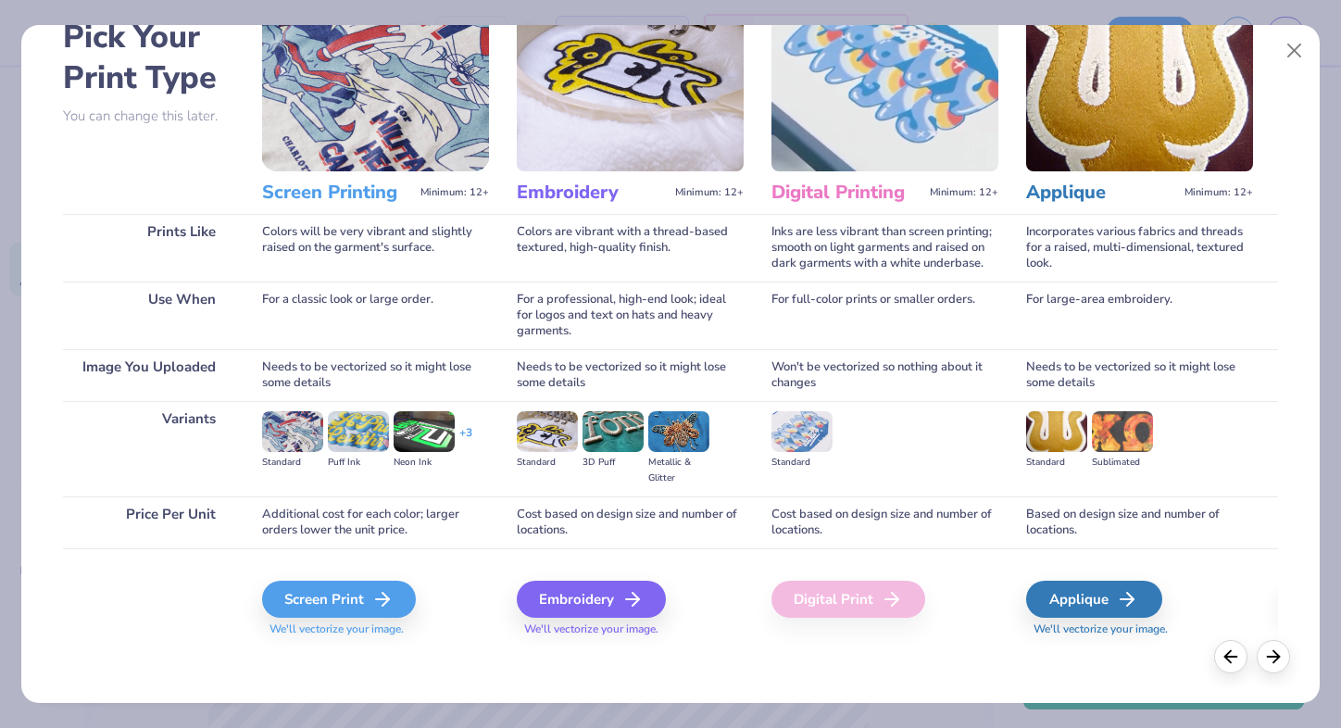
scroll to position [103, 0]
click at [358, 595] on div "Screen Print" at bounding box center [342, 599] width 154 height 37
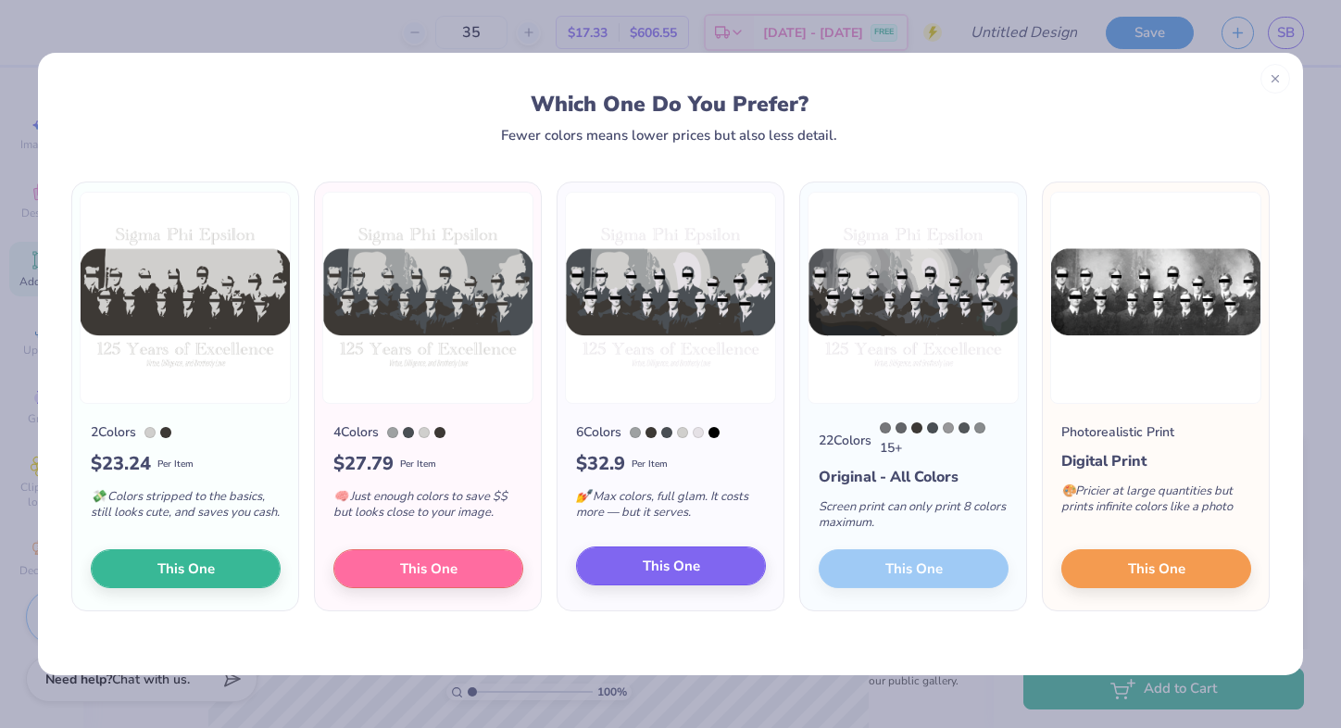
click at [655, 565] on span "This One" at bounding box center [671, 566] width 57 height 21
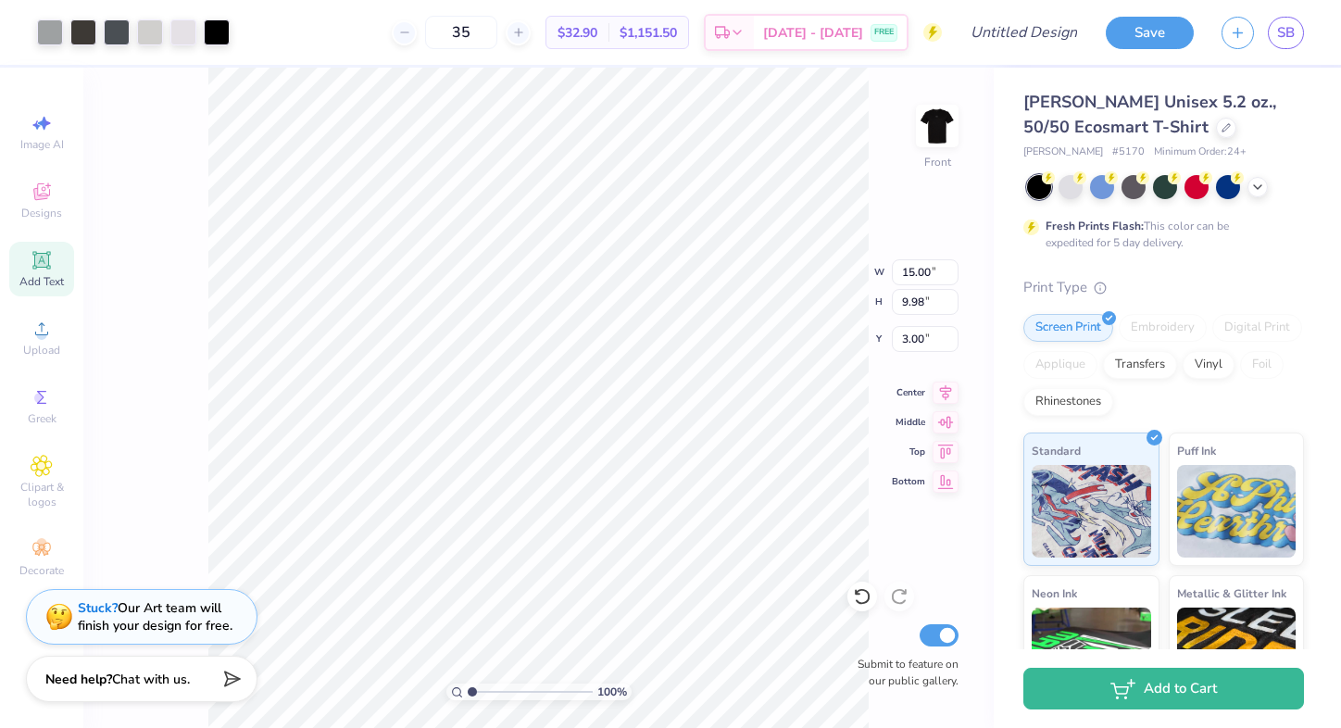
type input "2.26"
type input "13.09"
type input "8.71"
type input "3.49"
click at [411, 33] on icon at bounding box center [404, 32] width 13 height 13
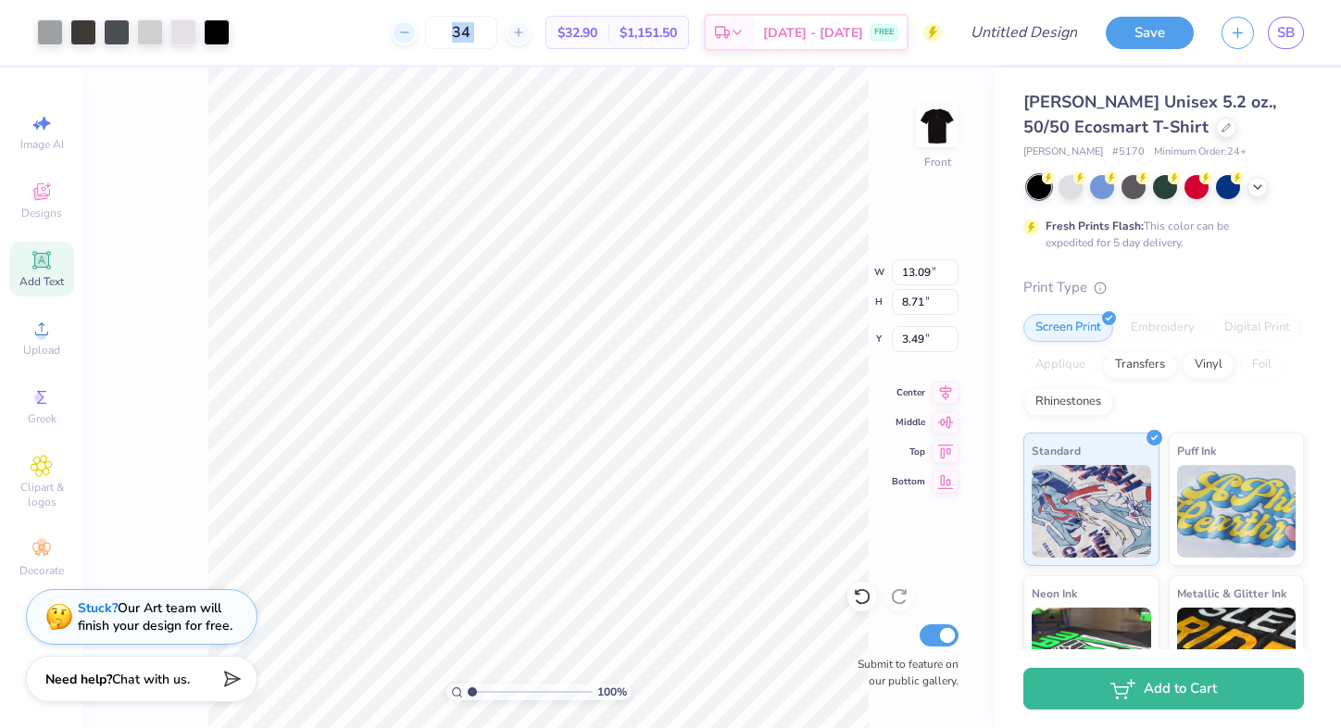
click at [411, 33] on icon at bounding box center [404, 32] width 13 height 13
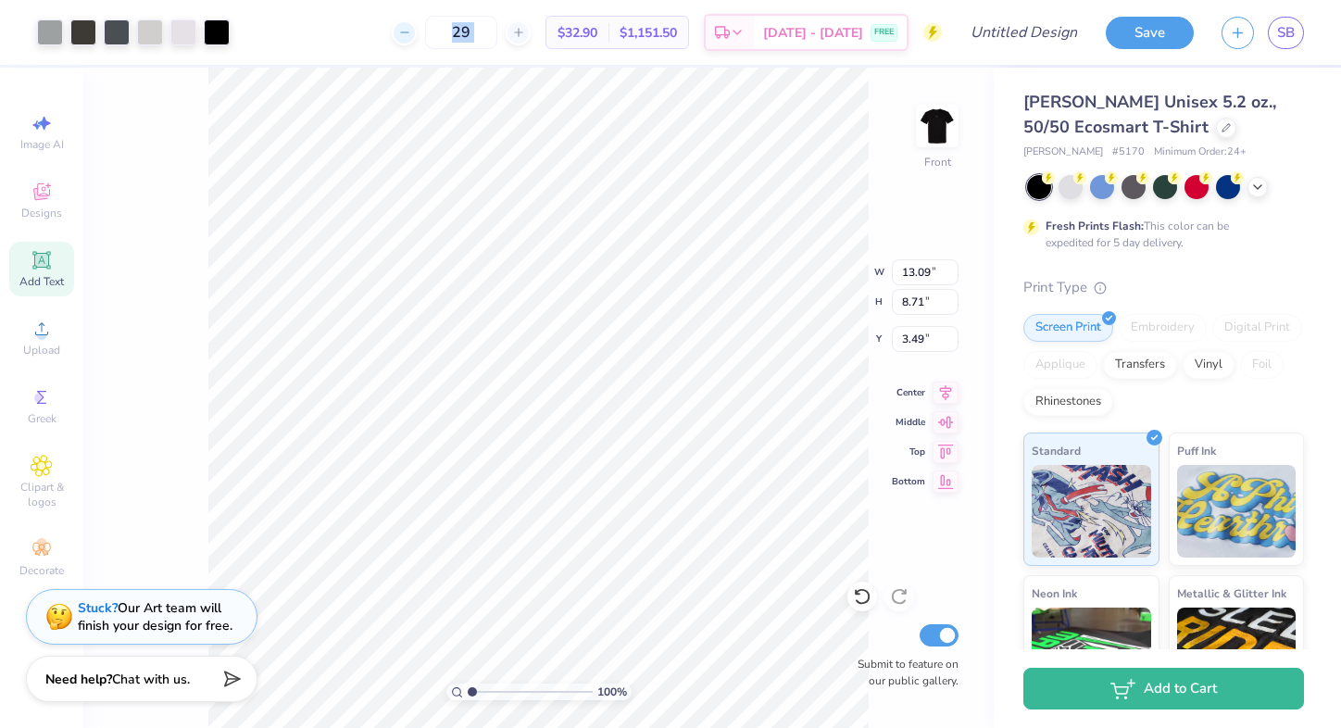
click at [411, 33] on icon at bounding box center [404, 32] width 13 height 13
type input "25"
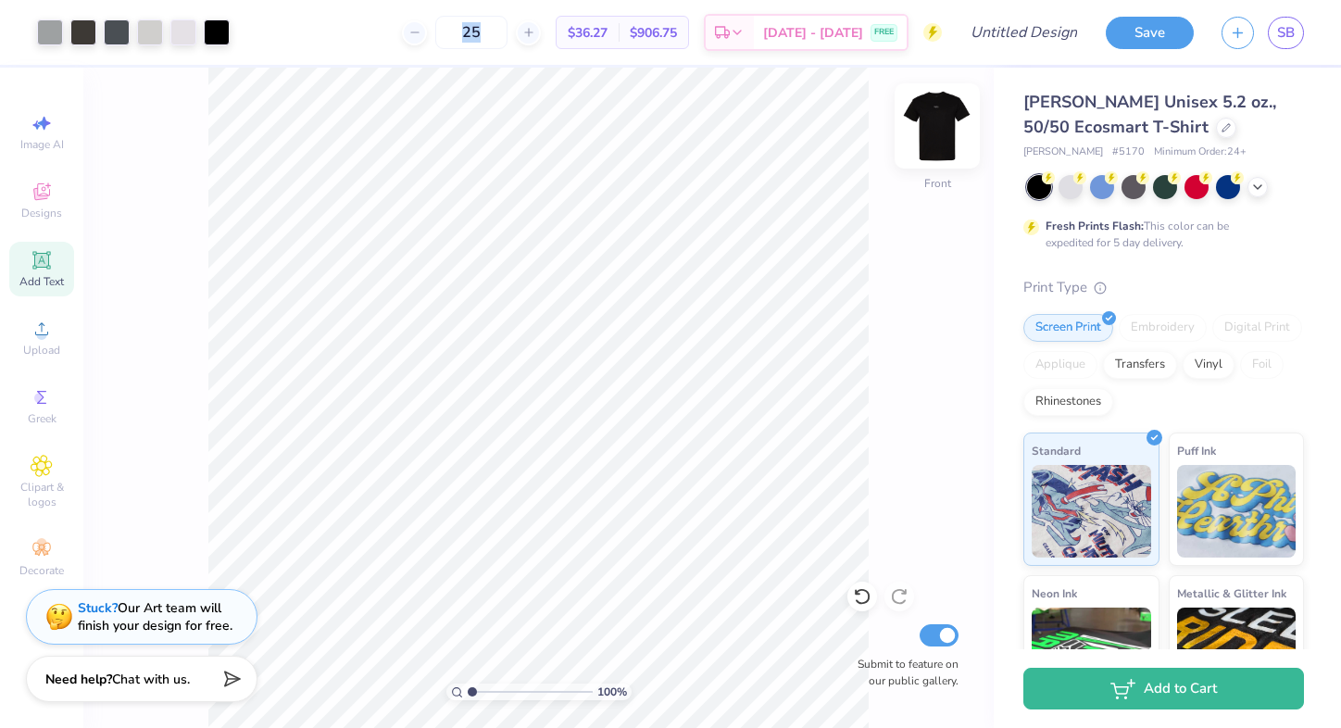
click at [924, 140] on img at bounding box center [937, 126] width 74 height 74
click at [937, 132] on img at bounding box center [937, 126] width 74 height 74
click at [937, 132] on img at bounding box center [937, 125] width 37 height 37
click at [948, 141] on img at bounding box center [937, 126] width 74 height 74
click at [564, 67] on div "Art colors 25 $36.27 Per Item $906.75 Total Est. Delivery [DATE] - [DATE] FREE …" at bounding box center [670, 364] width 1341 height 728
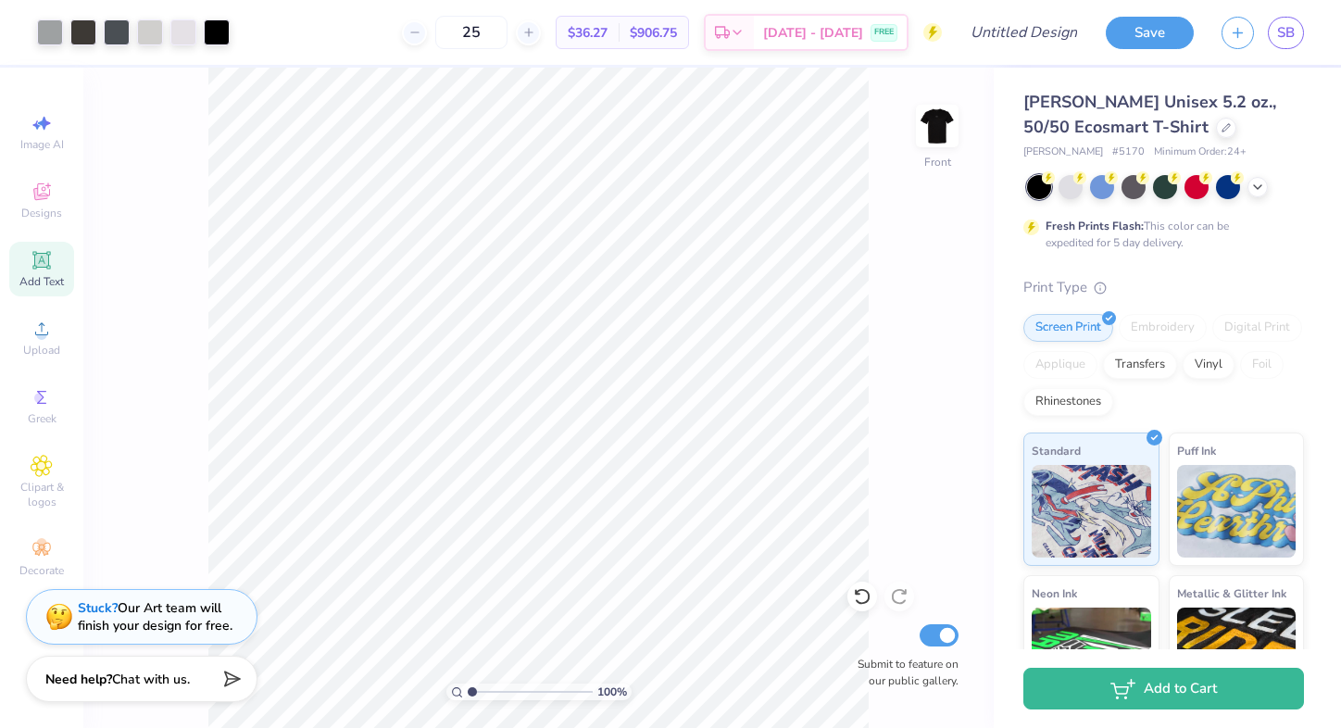
click at [555, 62] on div "25 $36.27 Per Item $906.75 Total Est. Delivery [DATE] - [DATE] FREE" at bounding box center [593, 32] width 698 height 65
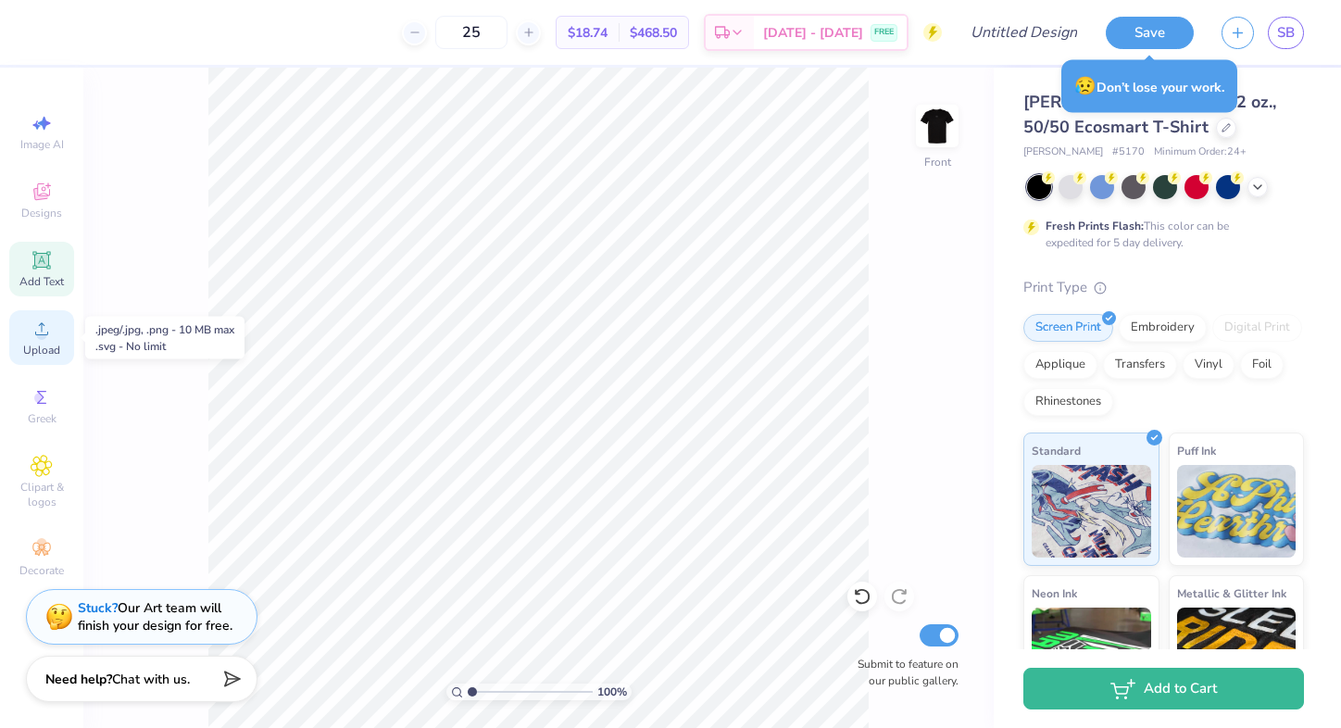
click at [51, 333] on icon at bounding box center [42, 329] width 22 height 22
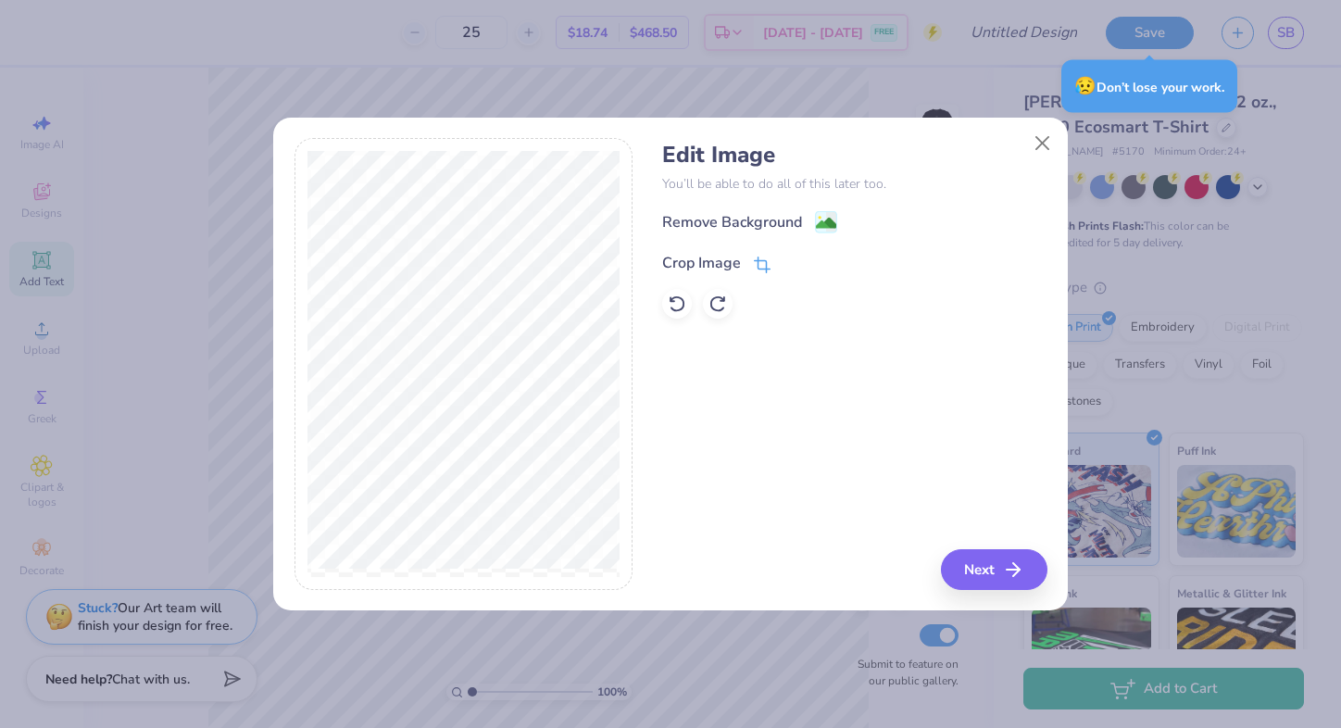
click at [760, 261] on icon at bounding box center [762, 265] width 17 height 17
click at [1031, 572] on div "Edit Image You’ll be able to do all of this later too. Remove Background Crop I…" at bounding box center [854, 364] width 384 height 452
click at [795, 258] on icon at bounding box center [793, 261] width 11 height 11
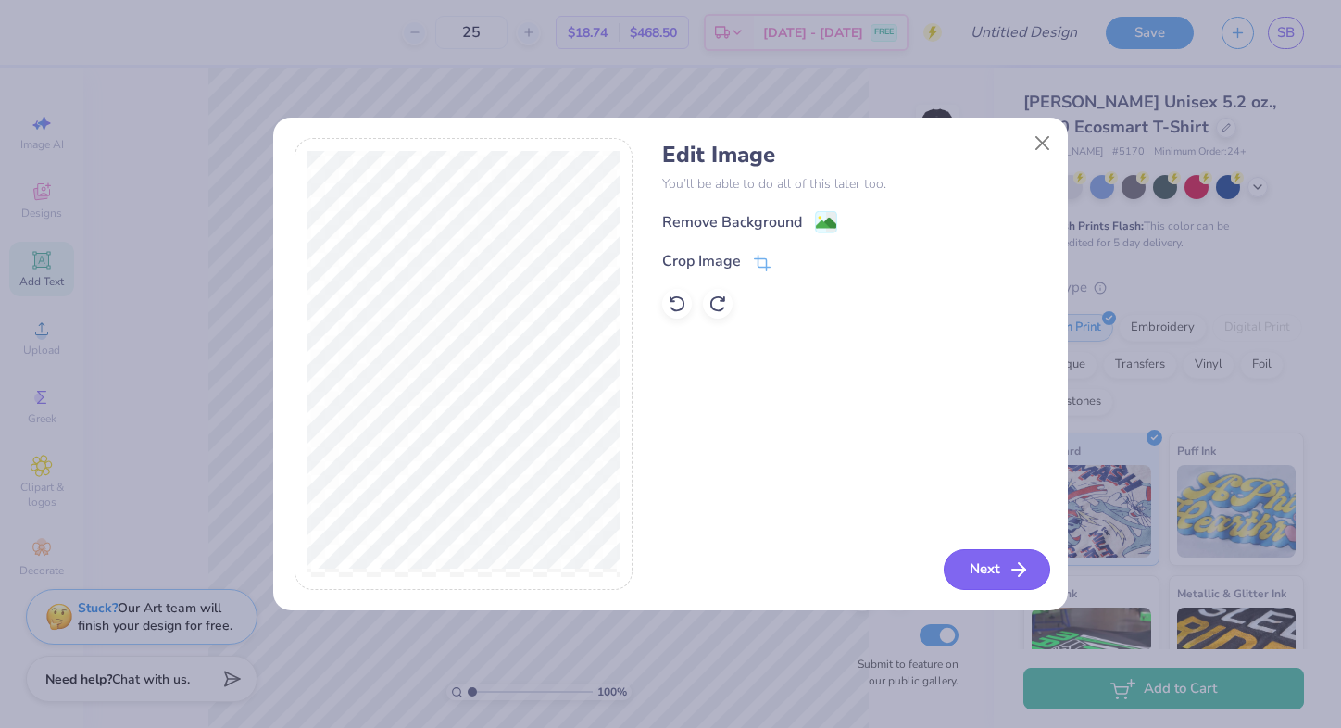
click at [977, 568] on button "Next" at bounding box center [997, 569] width 107 height 41
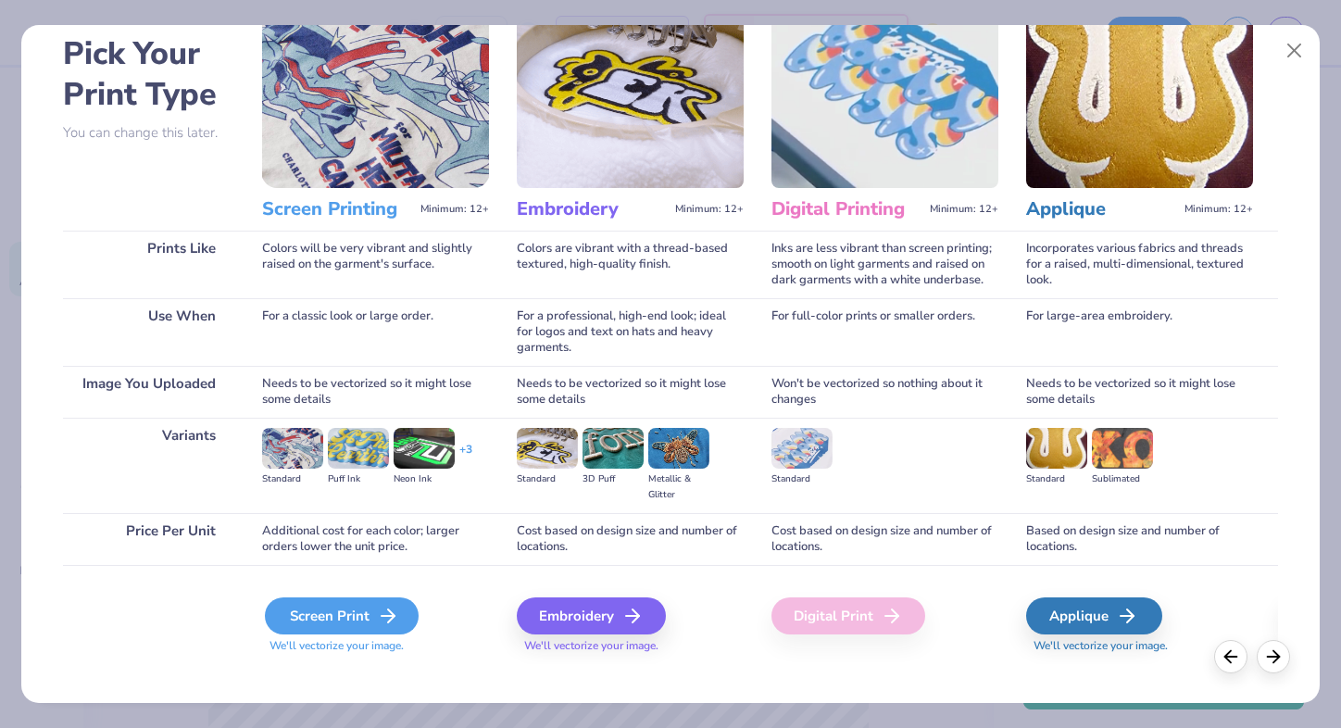
scroll to position [94, 0]
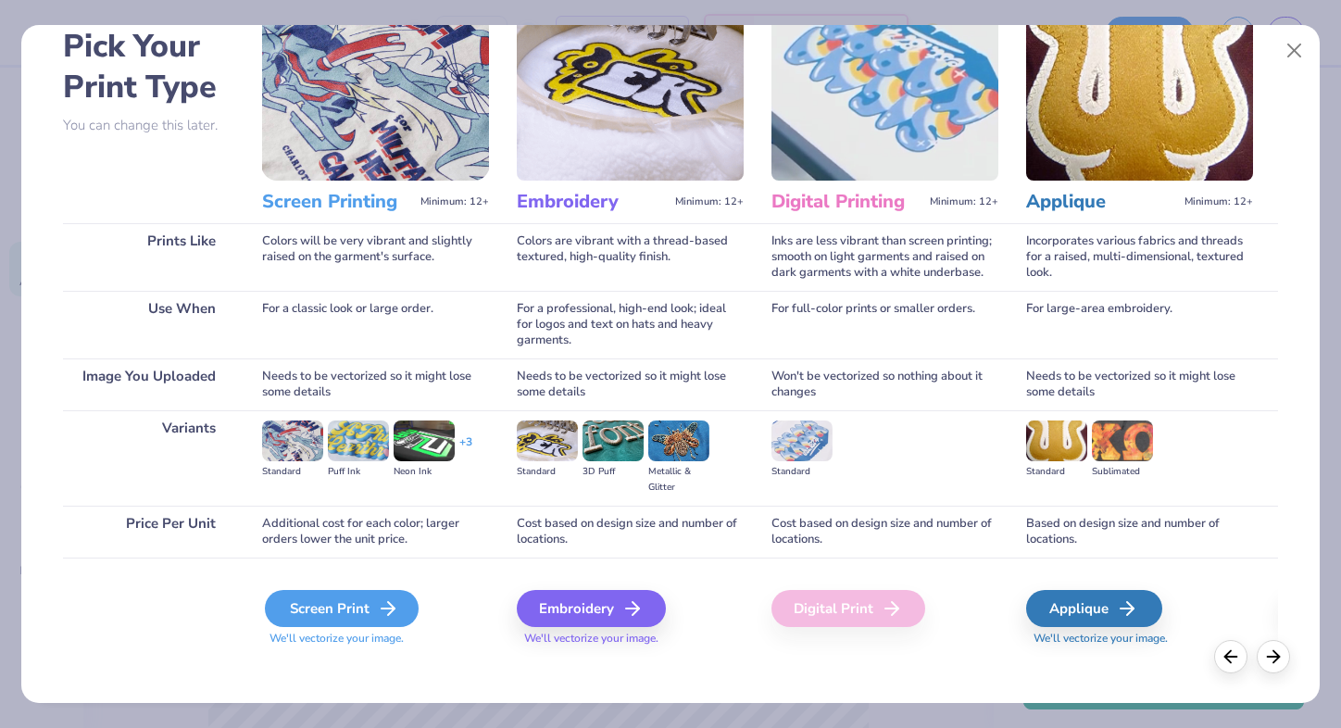
click at [370, 613] on div "Screen Print" at bounding box center [342, 608] width 154 height 37
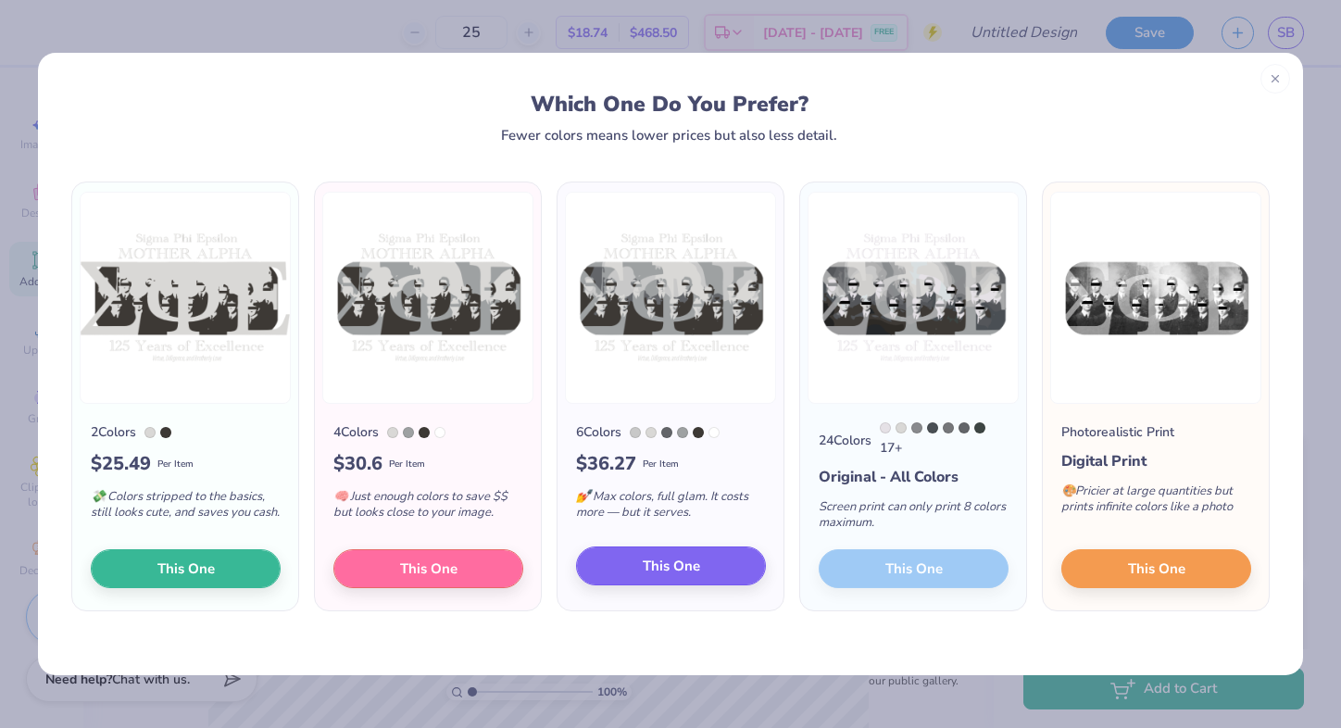
click at [663, 563] on span "This One" at bounding box center [671, 566] width 57 height 21
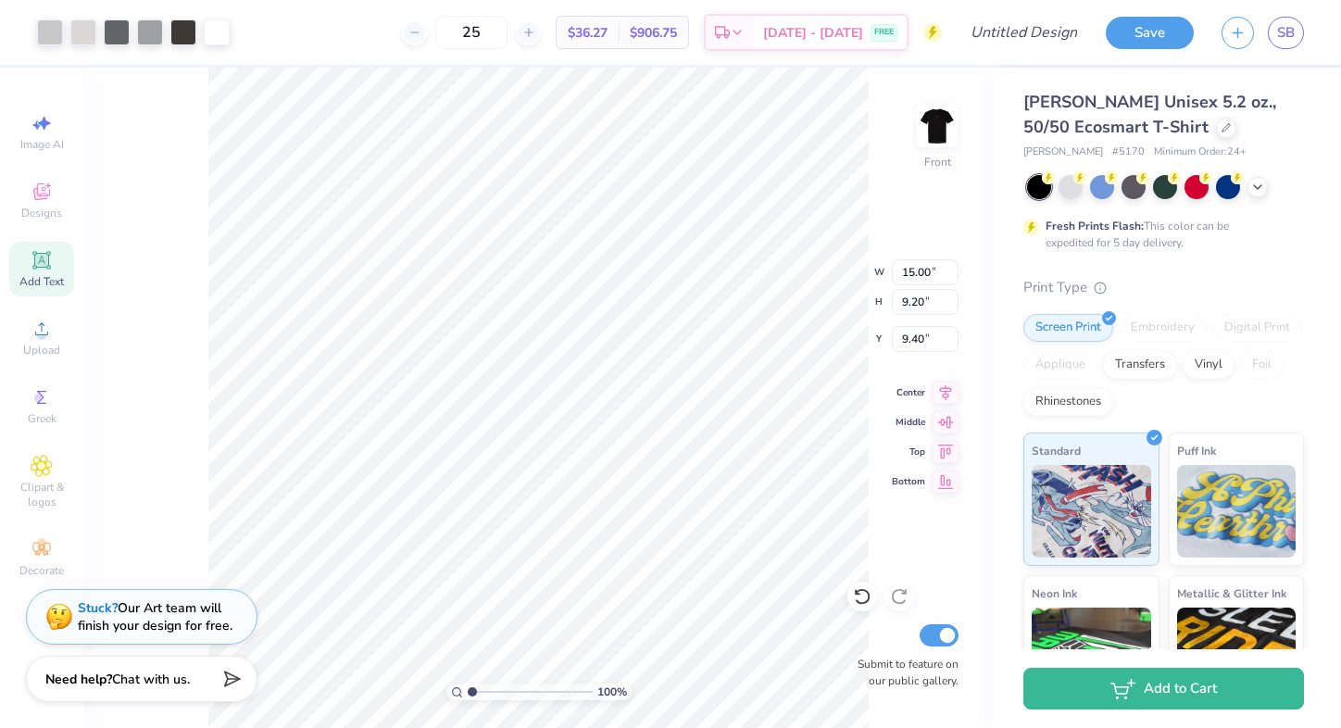
type input "2.23"
type input "13.05"
type input "8.01"
type input "3.77"
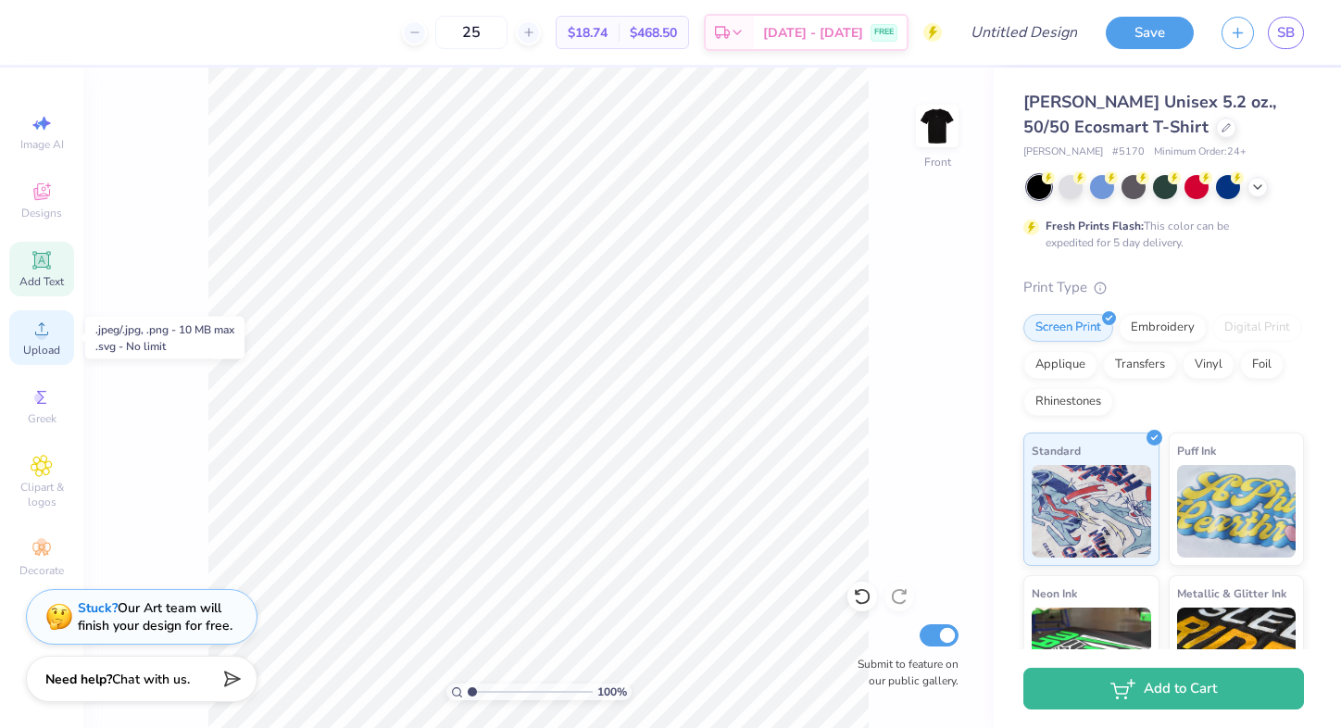
click at [44, 333] on circle at bounding box center [41, 335] width 10 height 10
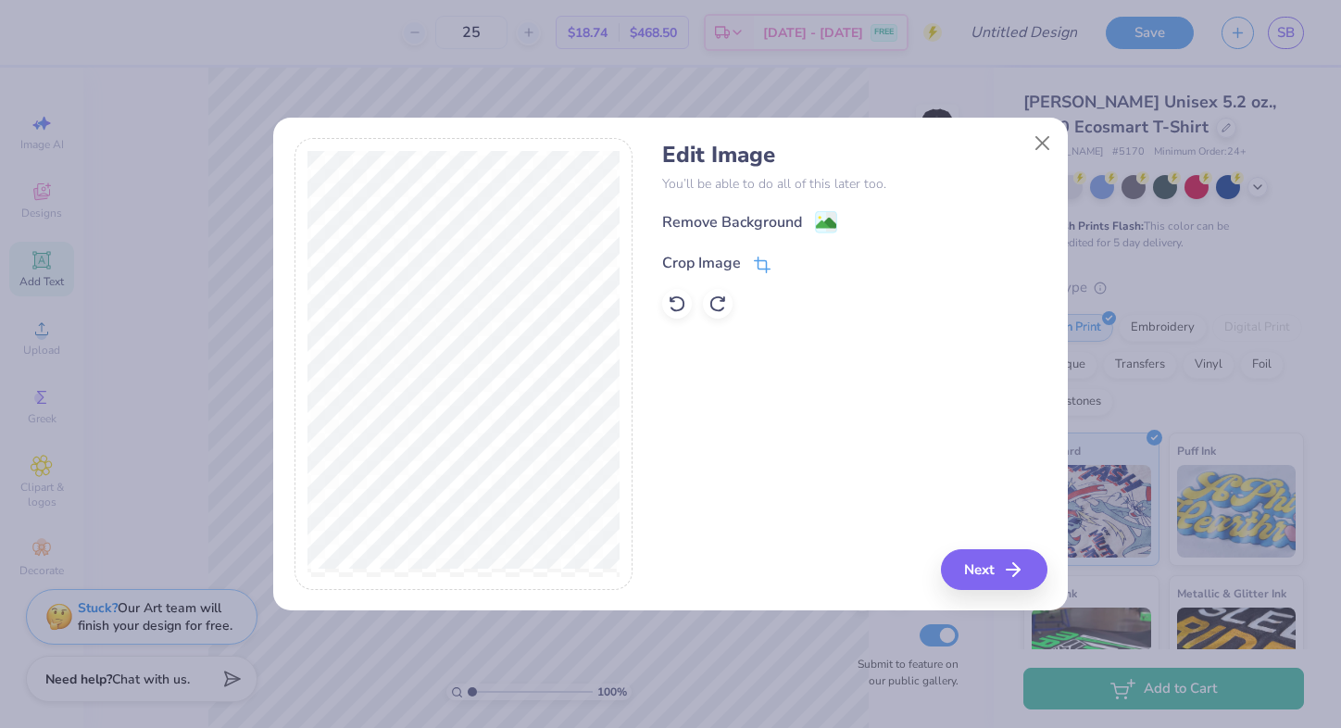
click at [764, 265] on icon at bounding box center [762, 265] width 17 height 17
click at [789, 263] on icon at bounding box center [793, 261] width 11 height 11
click at [958, 555] on button "Next" at bounding box center [997, 569] width 107 height 41
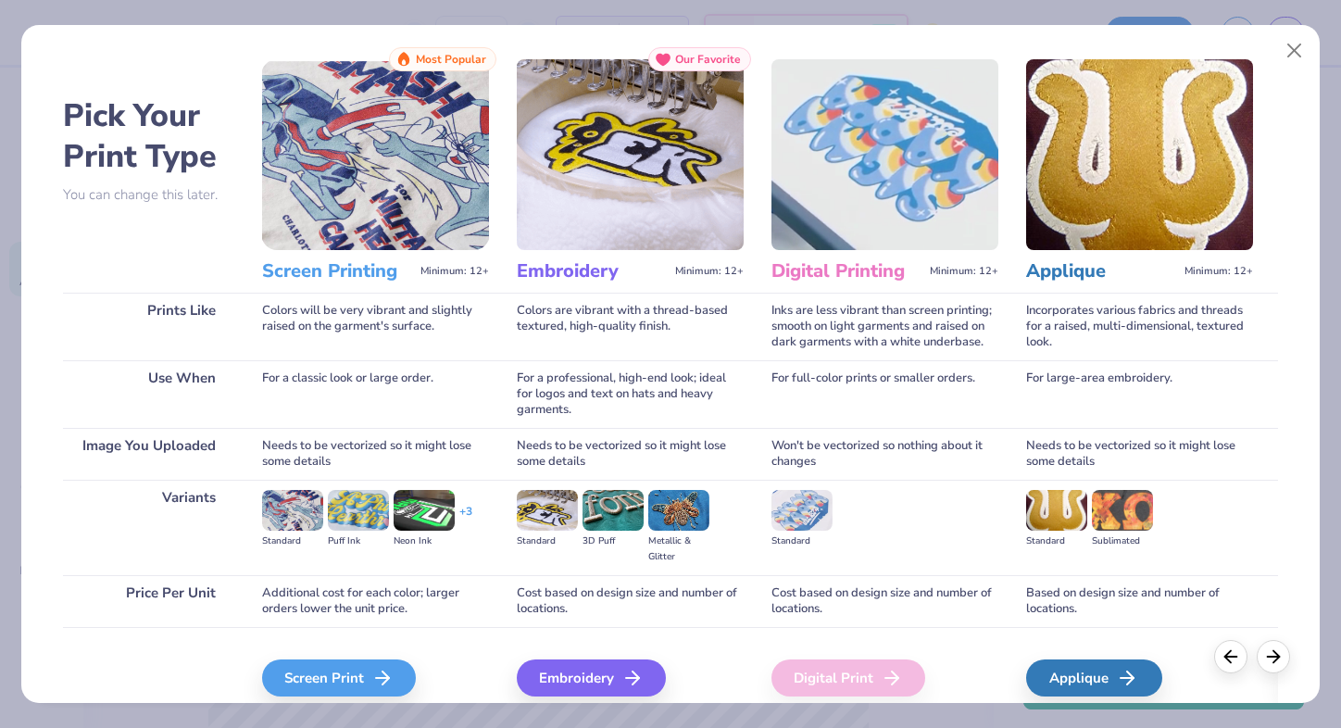
scroll to position [46, 0]
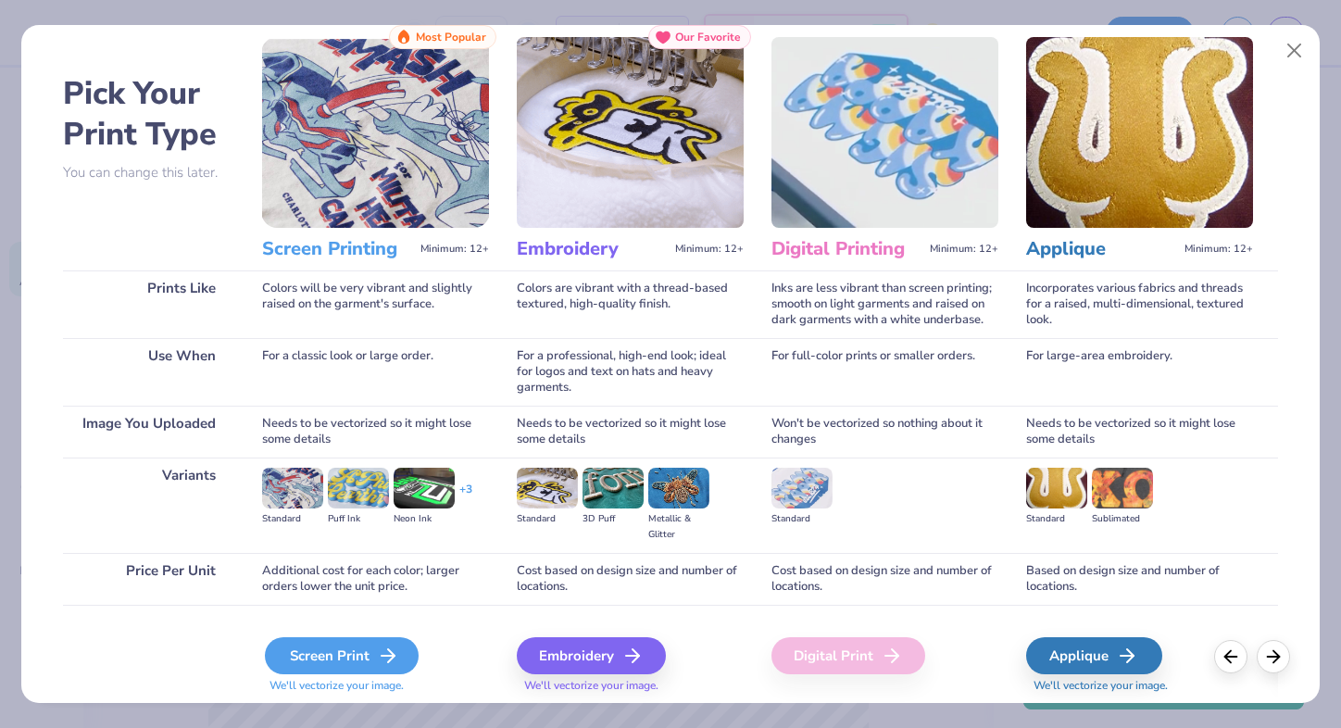
click at [349, 654] on div "Screen Print" at bounding box center [342, 655] width 154 height 37
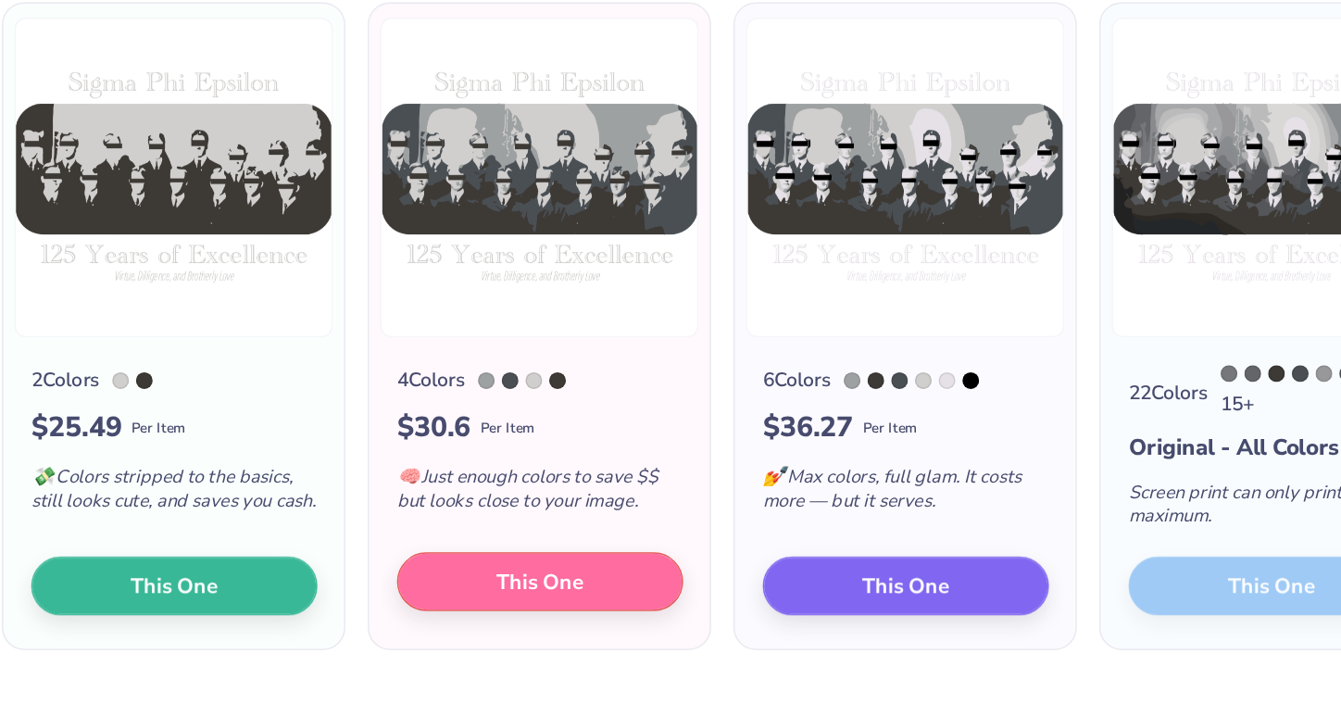
click at [400, 556] on span "This One" at bounding box center [428, 566] width 57 height 21
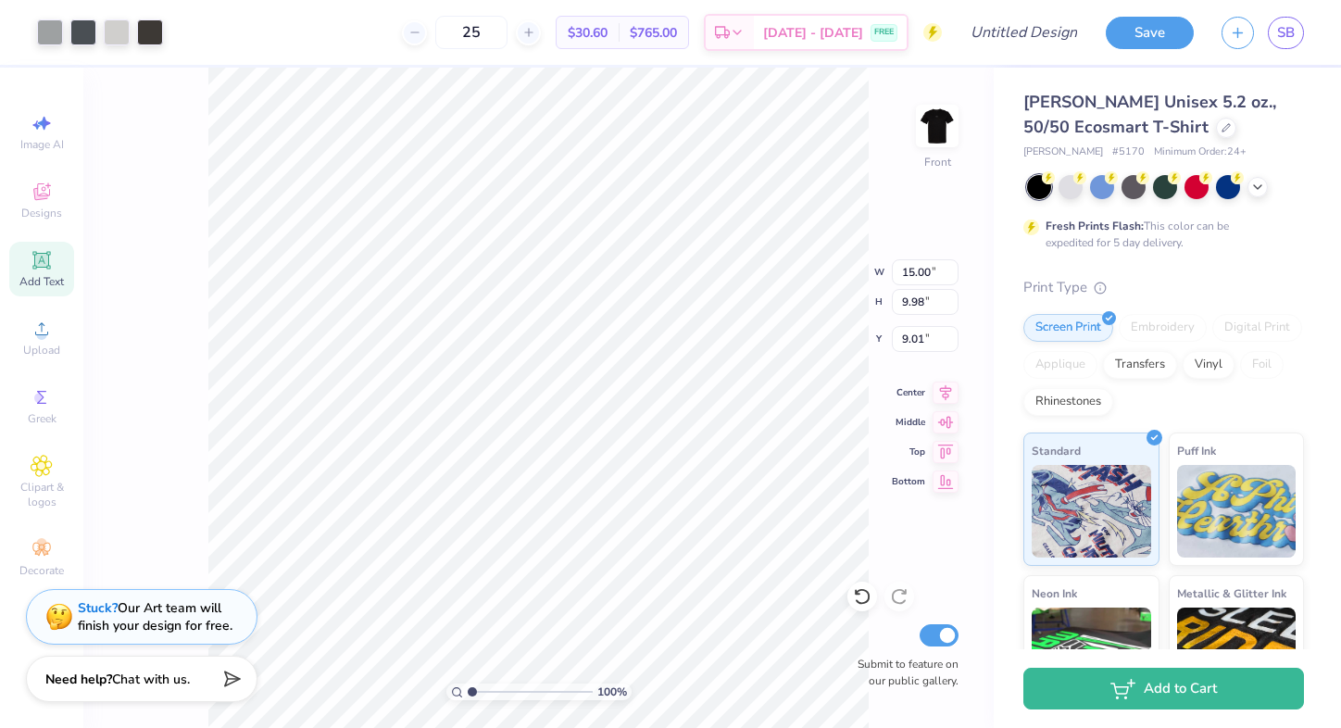
type input "3.23"
type input "13.45"
type input "8.95"
type input "3.69"
click at [927, 142] on img at bounding box center [937, 126] width 74 height 74
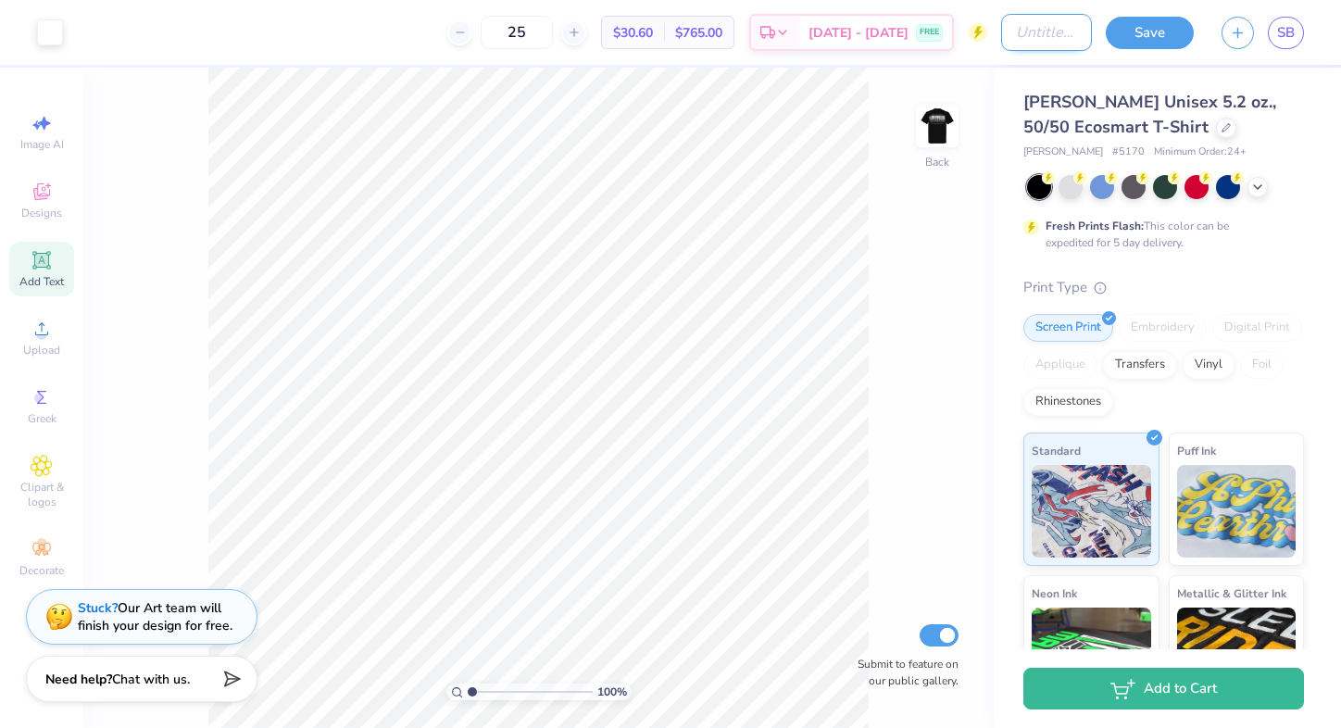
click at [1021, 34] on input "Design Title" at bounding box center [1046, 32] width 91 height 37
type input "O"
type input "Founders Shirt"
click at [1150, 36] on button "Save" at bounding box center [1150, 30] width 88 height 32
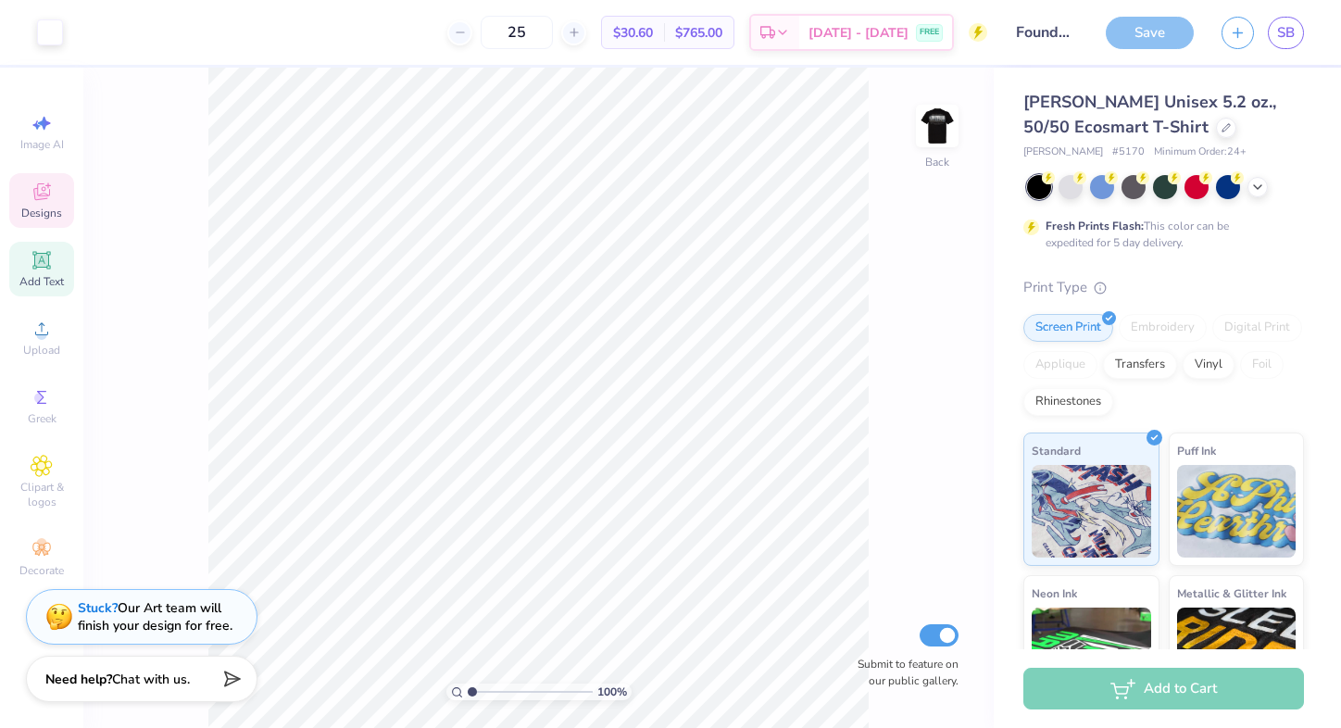
click at [36, 199] on icon at bounding box center [42, 192] width 22 height 22
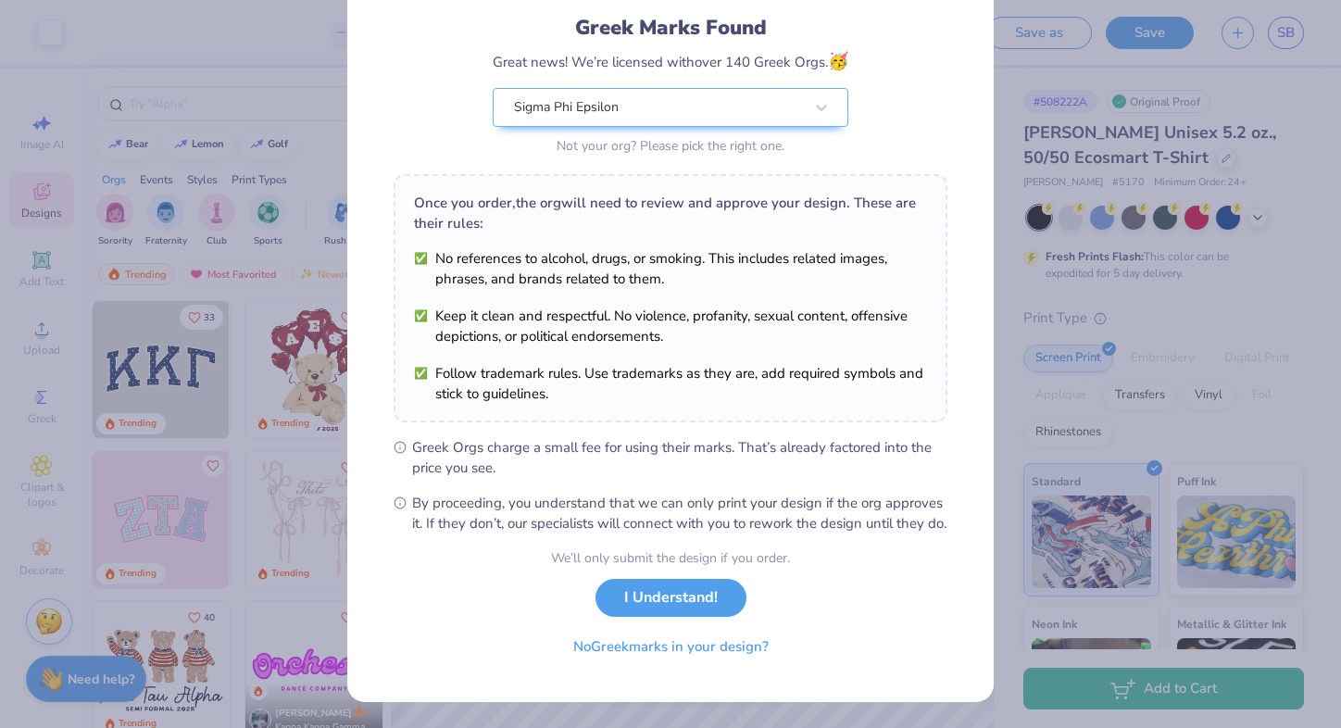
scroll to position [139, 0]
click at [665, 593] on button "I Understand!" at bounding box center [671, 593] width 151 height 38
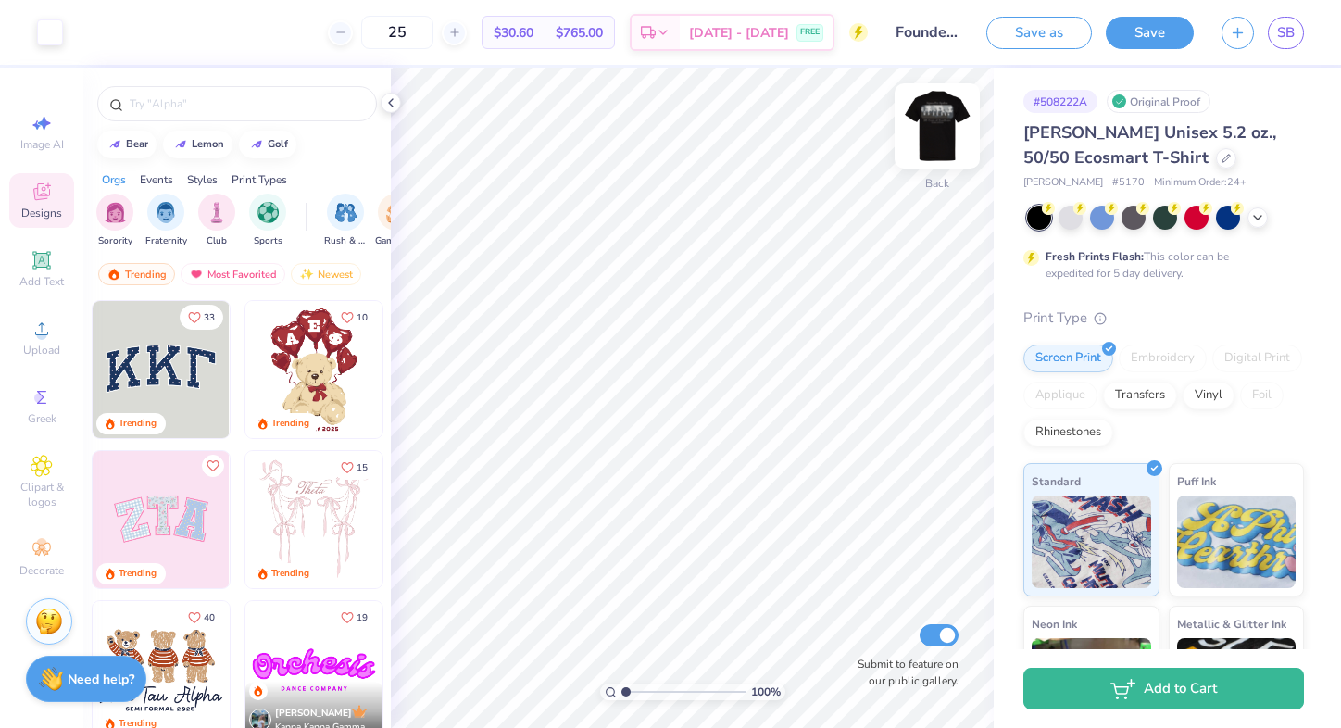
click at [946, 132] on img at bounding box center [937, 126] width 74 height 74
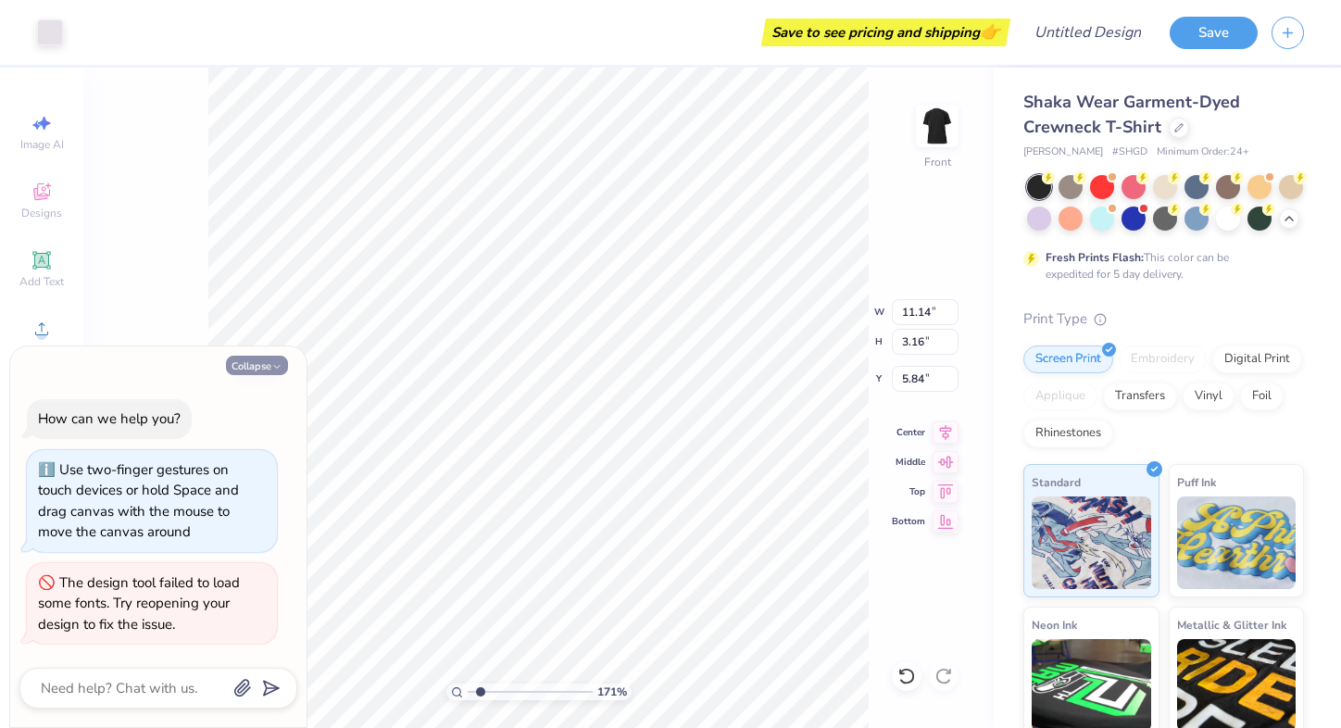
click at [277, 372] on icon "button" at bounding box center [276, 366] width 11 height 11
type textarea "x"
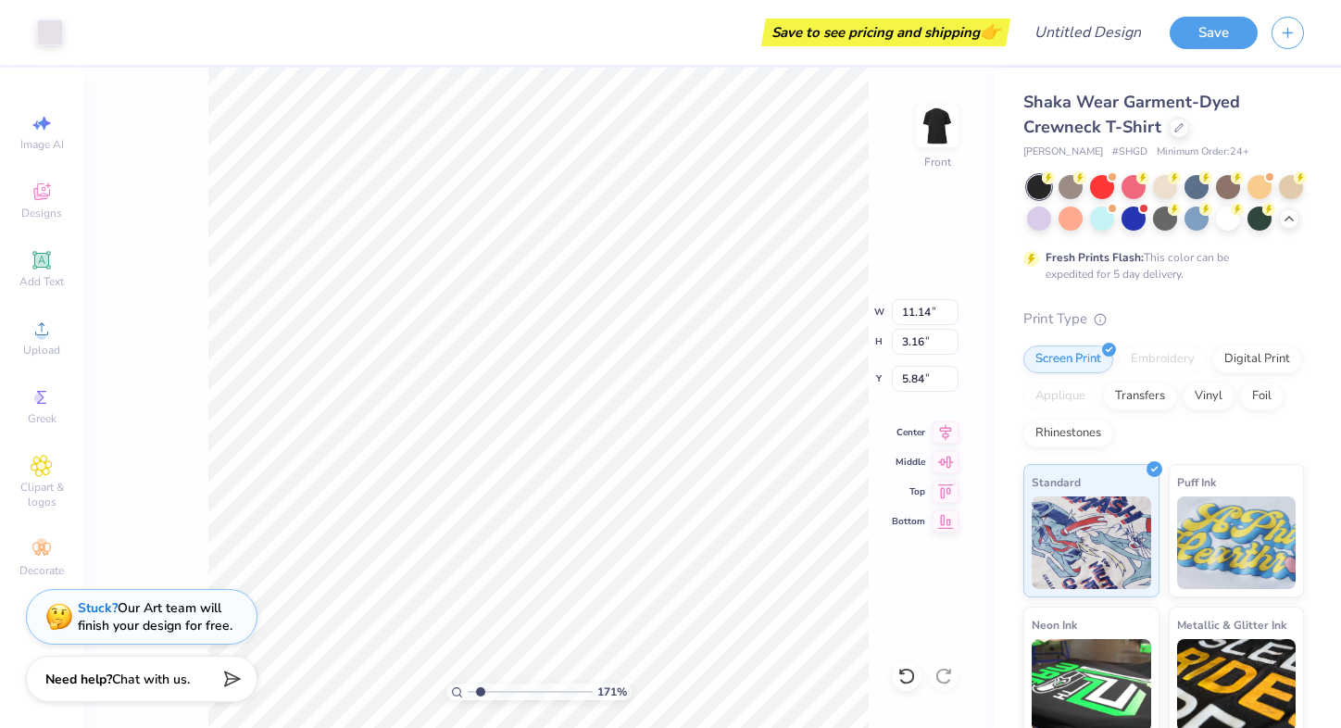
click at [869, 254] on div "171 % Front W 11.14 11.14 " H 3.16 3.16 " Y 5.84 5.84 " Center Middle Top Bottom" at bounding box center [538, 398] width 911 height 660
